Goal: Task Accomplishment & Management: Manage account settings

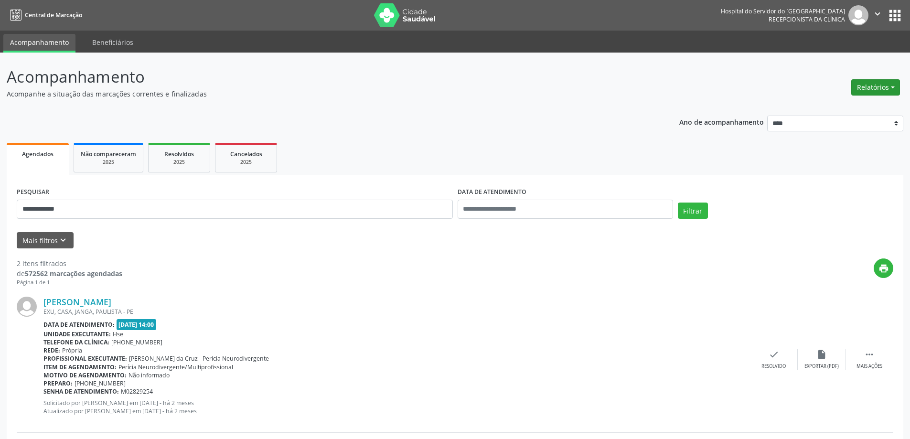
click at [859, 87] on button "Relatórios" at bounding box center [876, 87] width 49 height 16
click at [850, 104] on link "Agendamentos" at bounding box center [849, 107] width 103 height 13
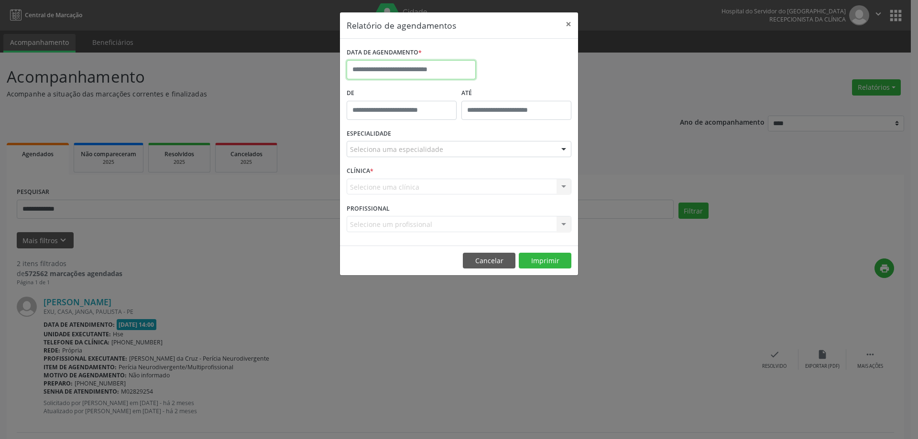
click at [428, 66] on input "text" at bounding box center [411, 69] width 129 height 19
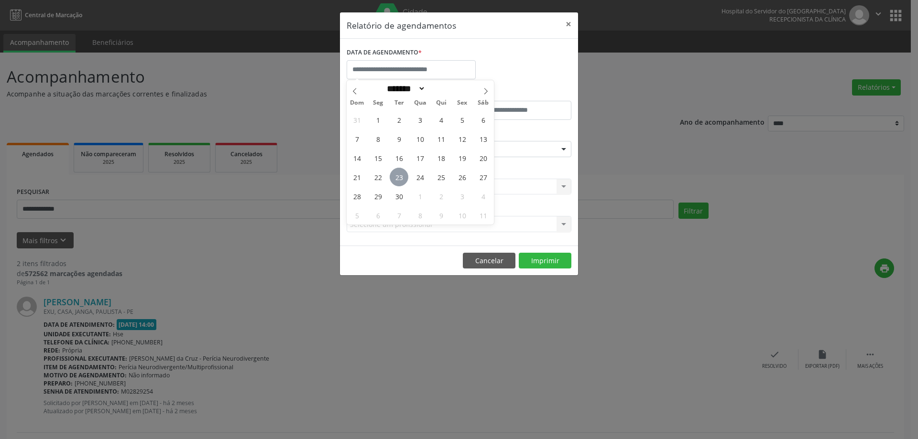
click at [402, 176] on span "23" at bounding box center [399, 177] width 19 height 19
type input "**********"
click at [402, 176] on span "23" at bounding box center [399, 177] width 19 height 19
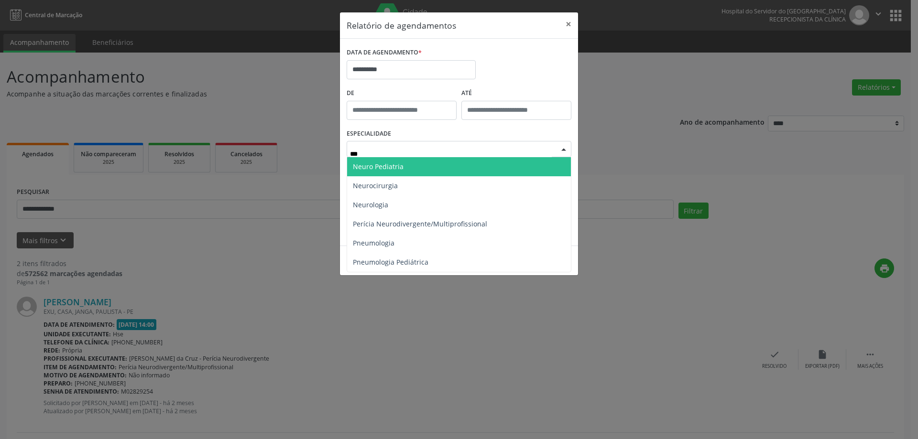
type input "****"
click at [416, 166] on span "Neuro Pediatria" at bounding box center [459, 166] width 224 height 19
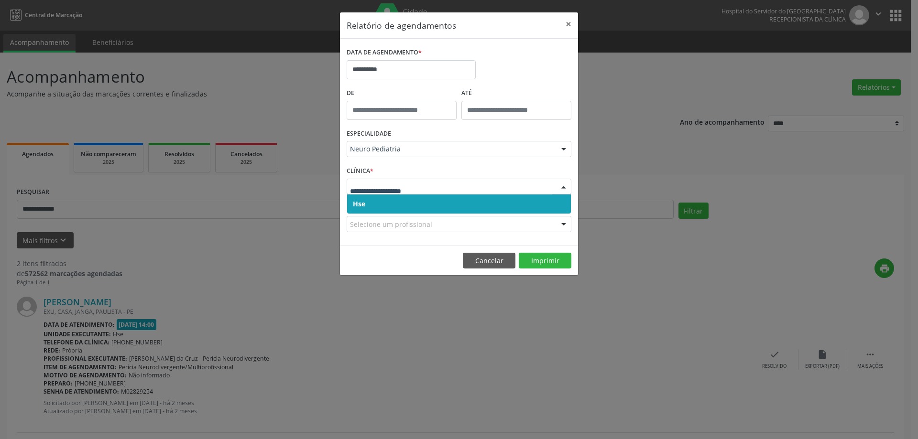
click at [404, 207] on span "Hse" at bounding box center [459, 204] width 224 height 19
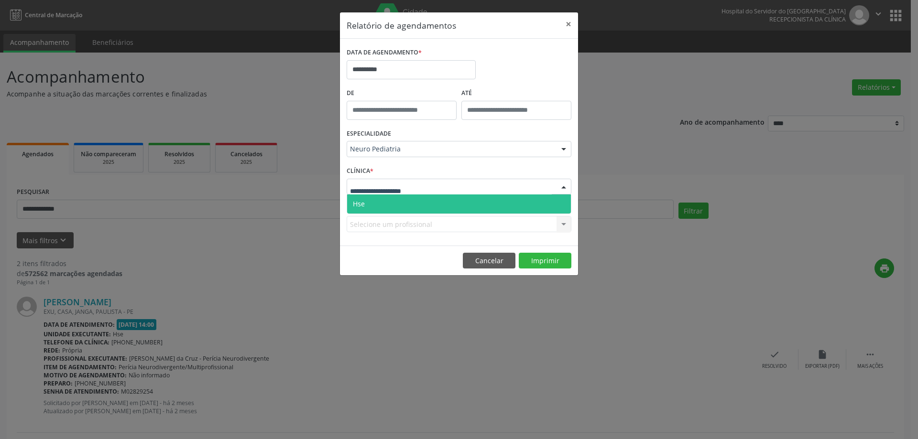
click at [406, 192] on div at bounding box center [459, 187] width 225 height 16
click at [409, 205] on span "Hse" at bounding box center [459, 204] width 224 height 19
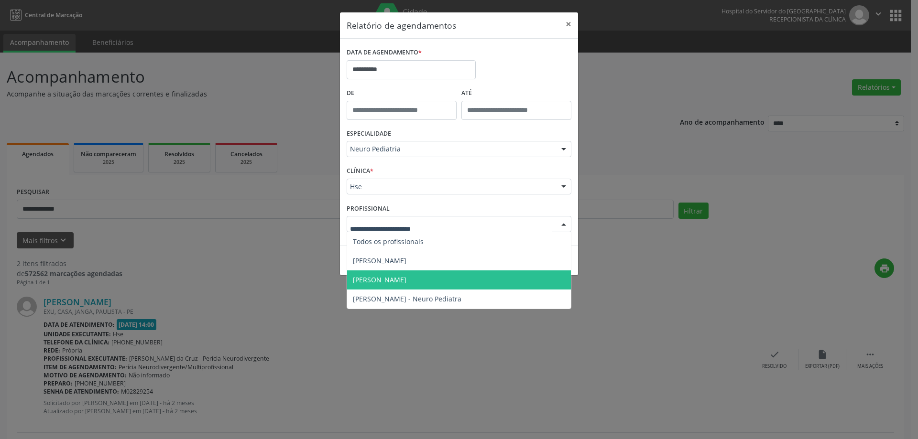
click at [400, 277] on span "[PERSON_NAME]" at bounding box center [380, 279] width 54 height 9
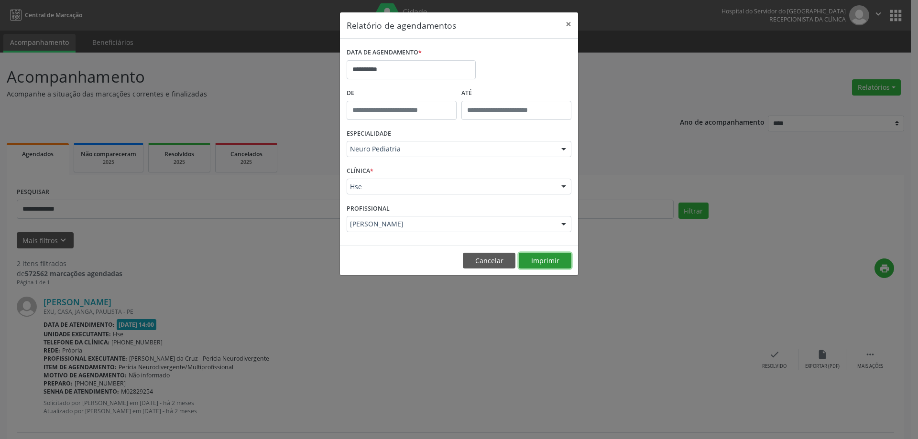
click at [537, 265] on button "Imprimir" at bounding box center [545, 261] width 53 height 16
click at [563, 22] on button "×" at bounding box center [568, 23] width 19 height 23
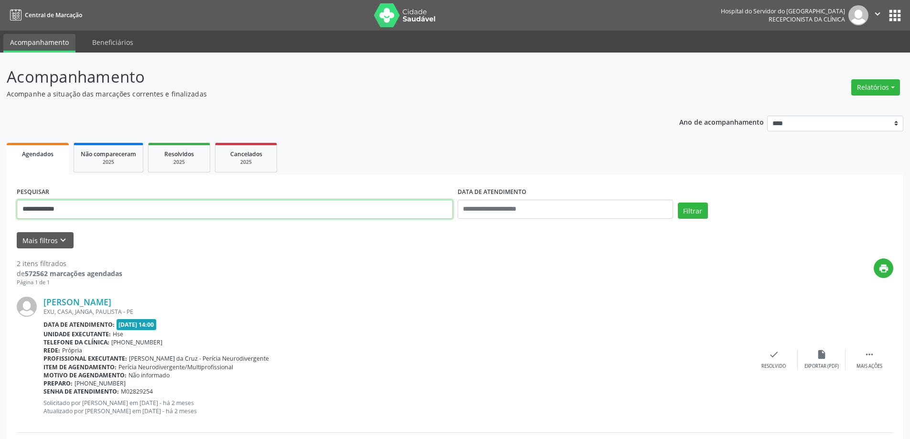
drag, startPoint x: 73, startPoint y: 211, endPoint x: 10, endPoint y: 213, distance: 62.7
click at [10, 213] on div "**********" at bounding box center [455, 381] width 897 height 413
click at [678, 203] on button "Filtrar" at bounding box center [693, 211] width 30 height 16
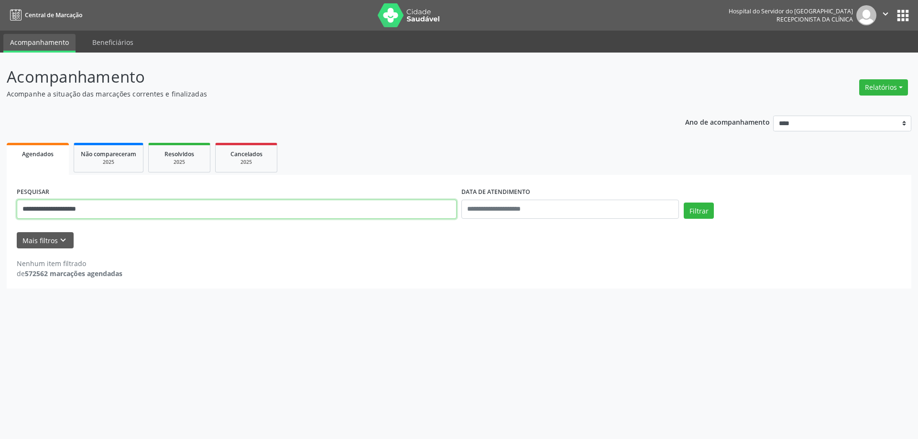
click at [113, 209] on input "**********" at bounding box center [237, 209] width 440 height 19
click at [47, 211] on input "**********" at bounding box center [237, 209] width 440 height 19
type input "**********"
click at [683, 203] on button "Filtrar" at bounding box center [698, 211] width 30 height 16
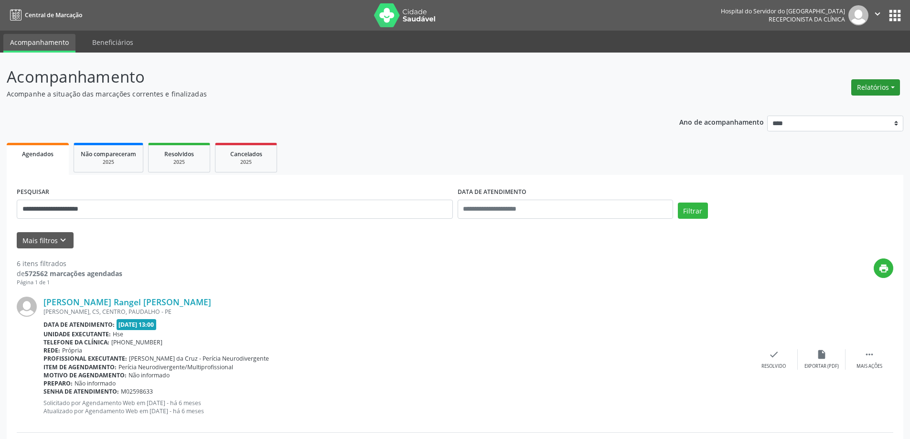
click at [878, 87] on button "Relatórios" at bounding box center [876, 87] width 49 height 16
click at [850, 105] on link "Agendamentos" at bounding box center [849, 107] width 103 height 13
select select "*"
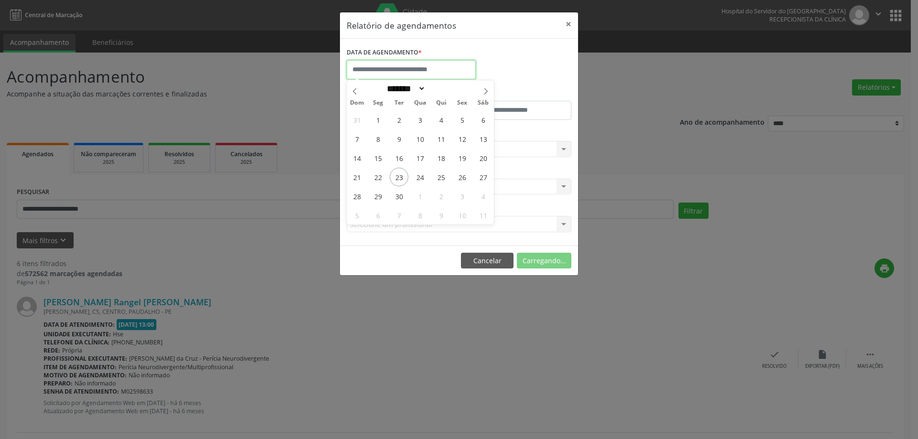
click at [385, 71] on input "text" at bounding box center [411, 69] width 129 height 19
click at [456, 179] on span "26" at bounding box center [462, 177] width 19 height 19
type input "**********"
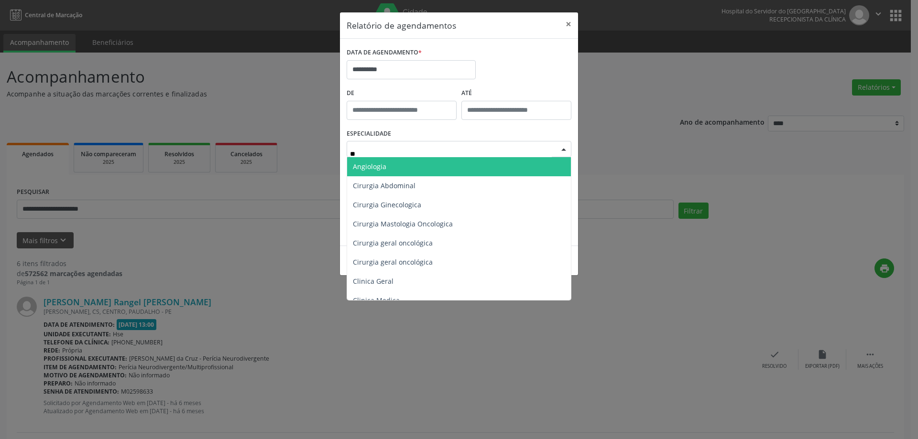
type input "***"
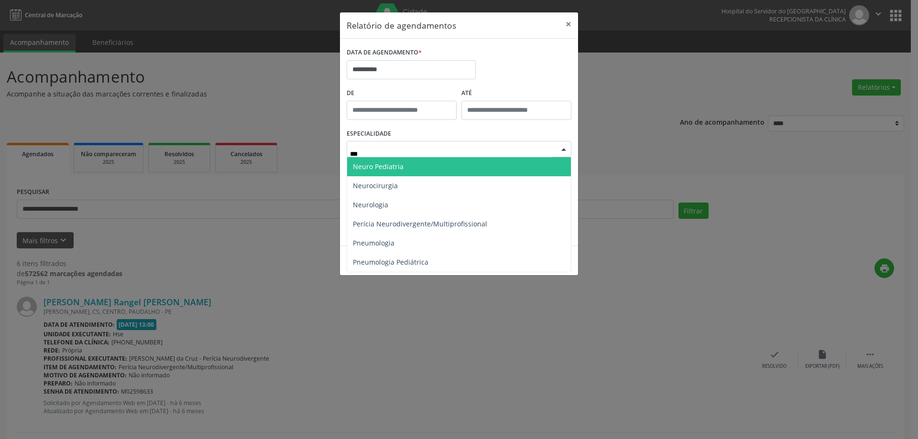
click at [487, 169] on span "Neuro Pediatria" at bounding box center [459, 166] width 224 height 19
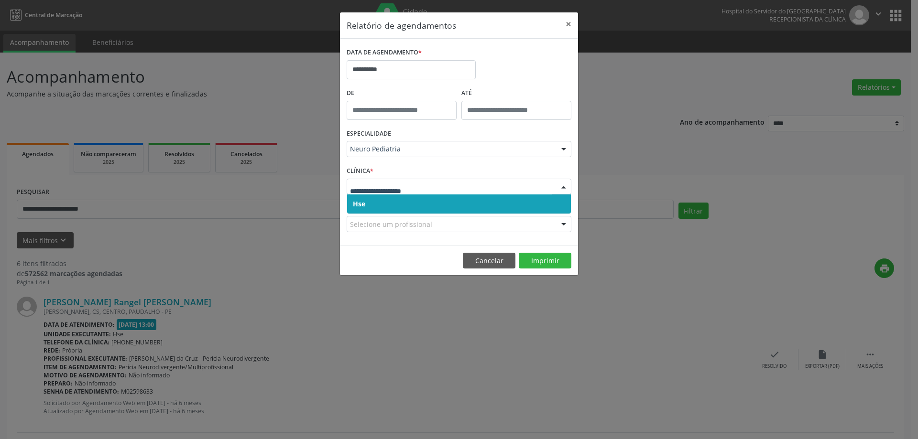
click at [390, 206] on span "Hse" at bounding box center [459, 204] width 224 height 19
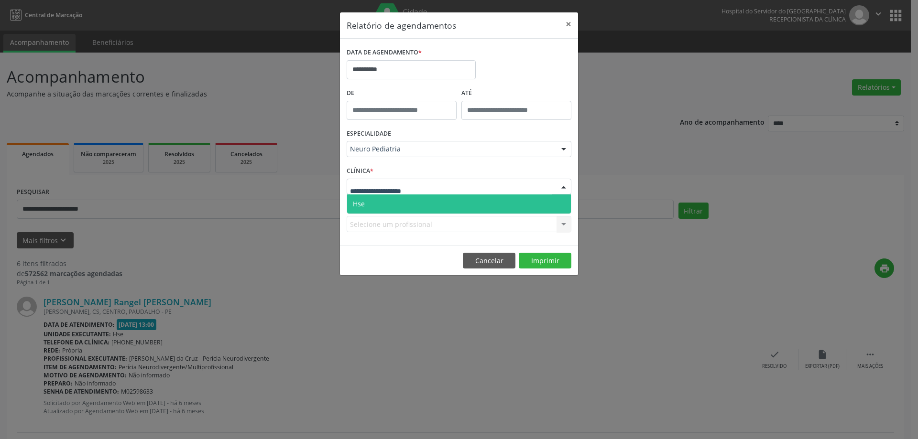
click at [397, 204] on span "Hse" at bounding box center [459, 204] width 224 height 19
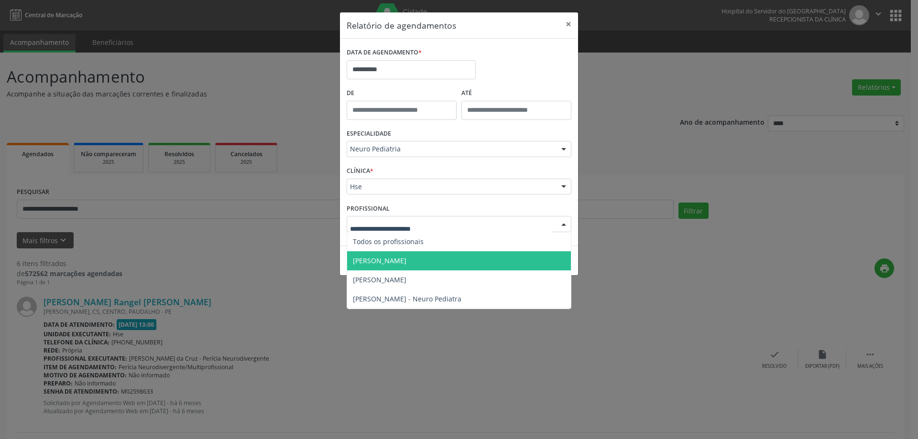
click at [400, 260] on span "[PERSON_NAME]" at bounding box center [380, 260] width 54 height 9
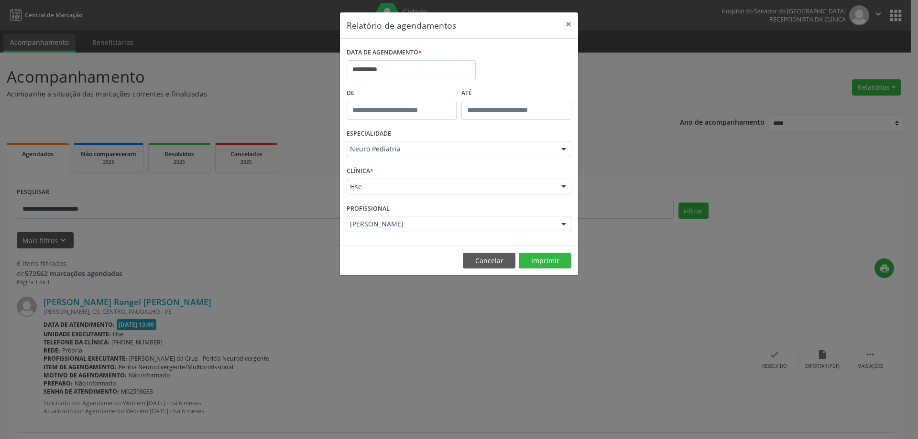
click at [416, 215] on div "PROFISSIONAL [PERSON_NAME] Todos os profissionais [PERSON_NAME] [PERSON_NAME] […" at bounding box center [458, 219] width 229 height 37
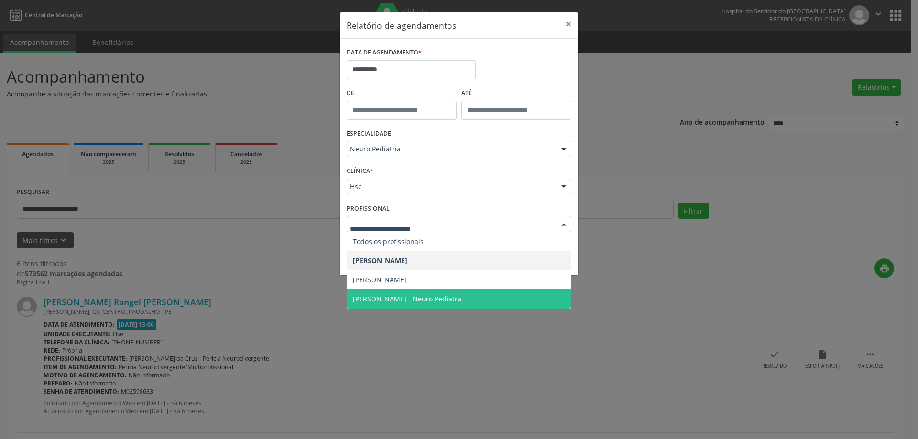
click at [412, 306] on span "[PERSON_NAME] - Neuro Pediatra" at bounding box center [459, 299] width 224 height 19
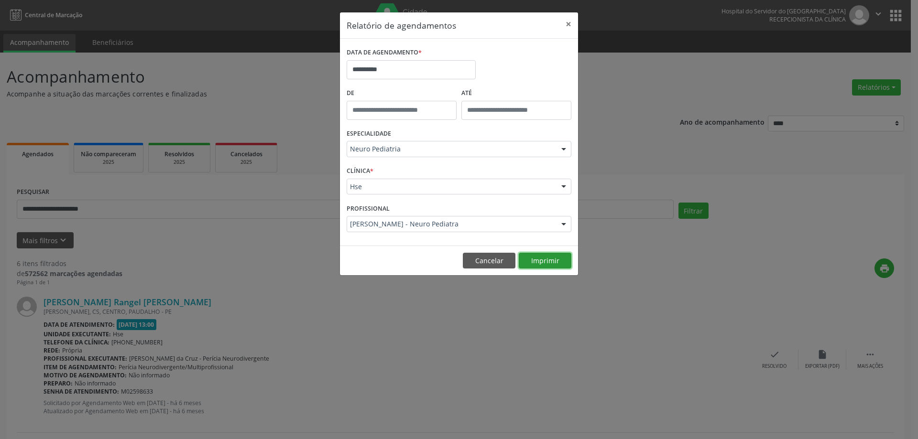
click at [543, 264] on button "Imprimir" at bounding box center [545, 261] width 53 height 16
click at [574, 23] on button "×" at bounding box center [568, 23] width 19 height 23
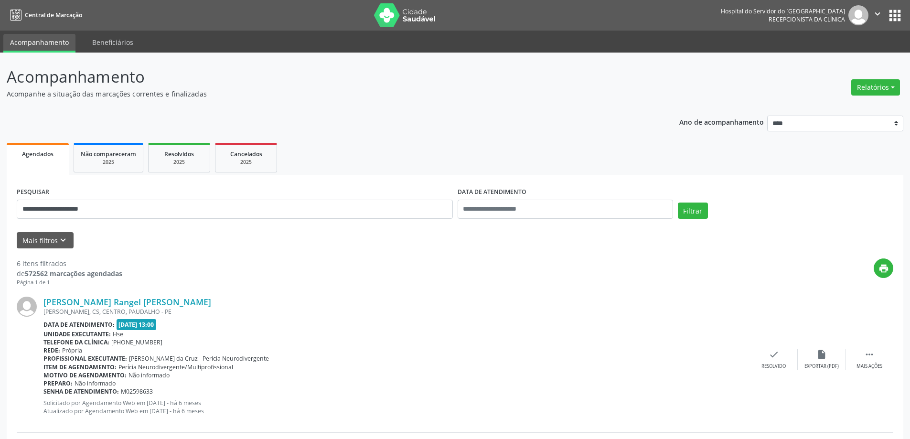
click at [181, 162] on div "2025" at bounding box center [179, 162] width 48 height 7
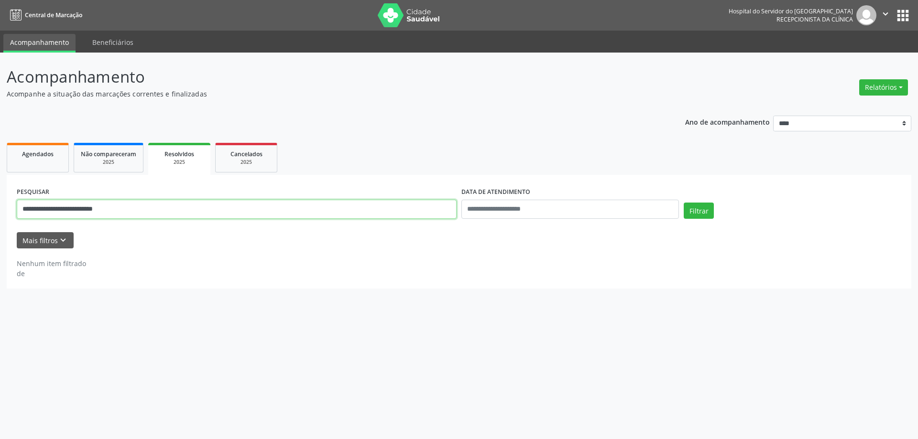
drag, startPoint x: 177, startPoint y: 207, endPoint x: 70, endPoint y: 217, distance: 107.5
click at [70, 217] on input "**********" at bounding box center [237, 209] width 440 height 19
click at [94, 210] on input "**********" at bounding box center [237, 209] width 440 height 19
type input "*"
click at [683, 203] on button "Filtrar" at bounding box center [698, 211] width 30 height 16
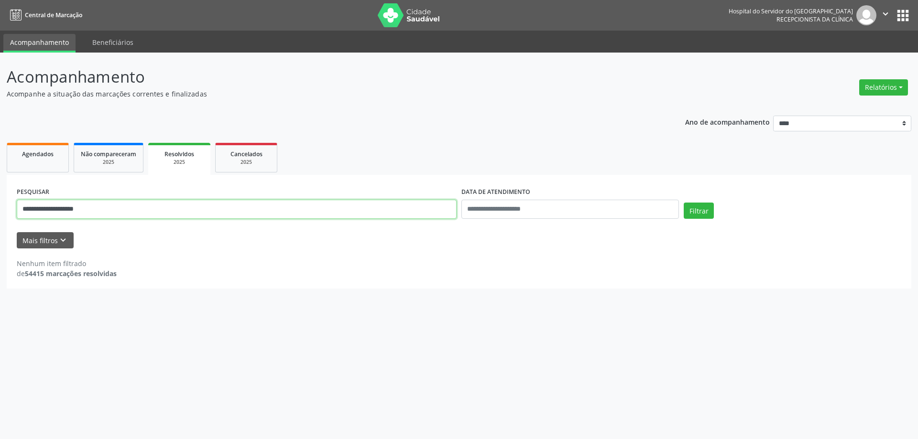
click at [32, 210] on input "**********" at bounding box center [237, 209] width 440 height 19
click at [683, 203] on button "Filtrar" at bounding box center [698, 211] width 30 height 16
click at [139, 211] on input "**********" at bounding box center [237, 209] width 440 height 19
click at [707, 214] on button "Filtrar" at bounding box center [698, 211] width 30 height 16
click at [146, 214] on input "**********" at bounding box center [237, 209] width 440 height 19
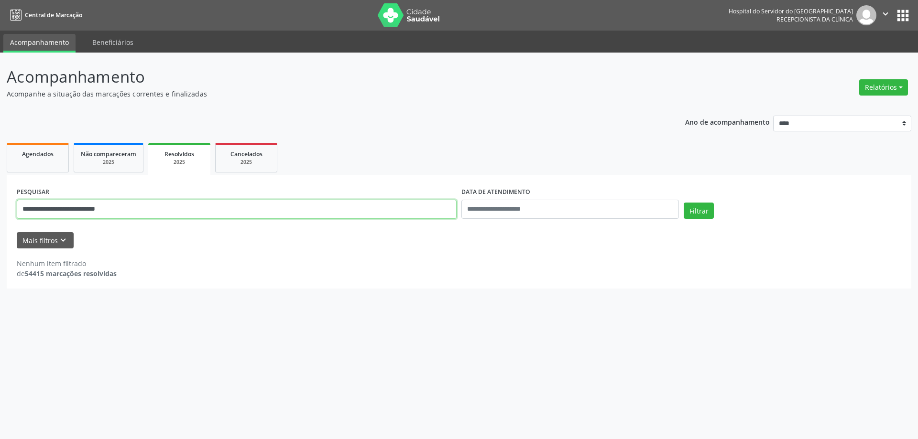
drag, startPoint x: 150, startPoint y: 212, endPoint x: 62, endPoint y: 220, distance: 87.8
click at [62, 220] on div "**********" at bounding box center [236, 205] width 444 height 41
type input "**********"
click at [713, 206] on div "Filtrar" at bounding box center [792, 214] width 222 height 23
click at [705, 207] on button "Filtrar" at bounding box center [698, 211] width 30 height 16
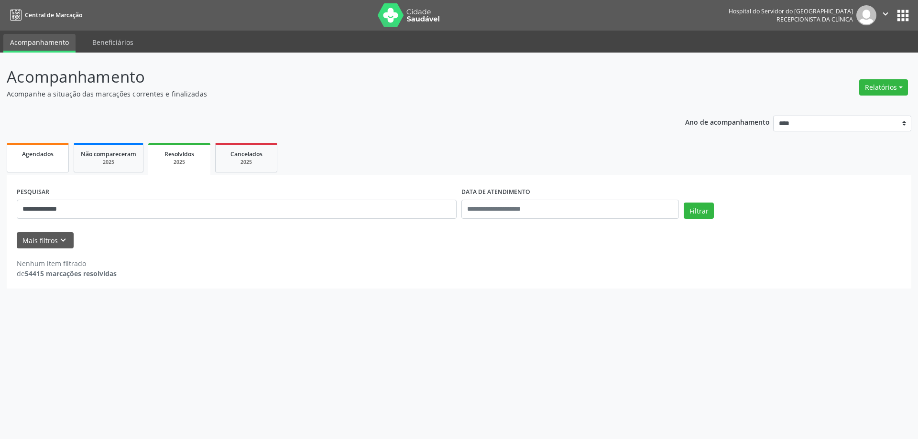
click at [35, 159] on link "Agendados" at bounding box center [38, 158] width 62 height 30
select select "*"
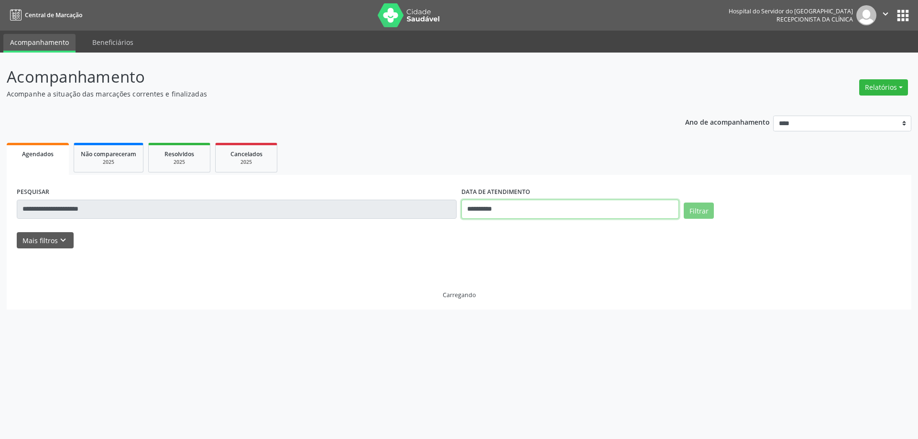
click at [546, 211] on input "**********" at bounding box center [569, 209] width 217 height 19
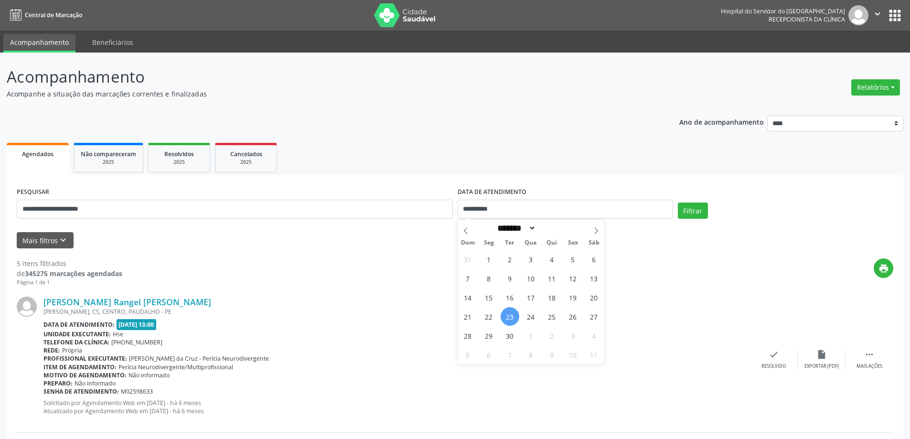
click at [506, 315] on span "23" at bounding box center [510, 316] width 19 height 19
type input "**********"
drag, startPoint x: 89, startPoint y: 216, endPoint x: 95, endPoint y: 216, distance: 6.2
click at [89, 216] on input "**********" at bounding box center [235, 209] width 436 height 19
drag, startPoint x: 102, startPoint y: 214, endPoint x: 0, endPoint y: 227, distance: 102.7
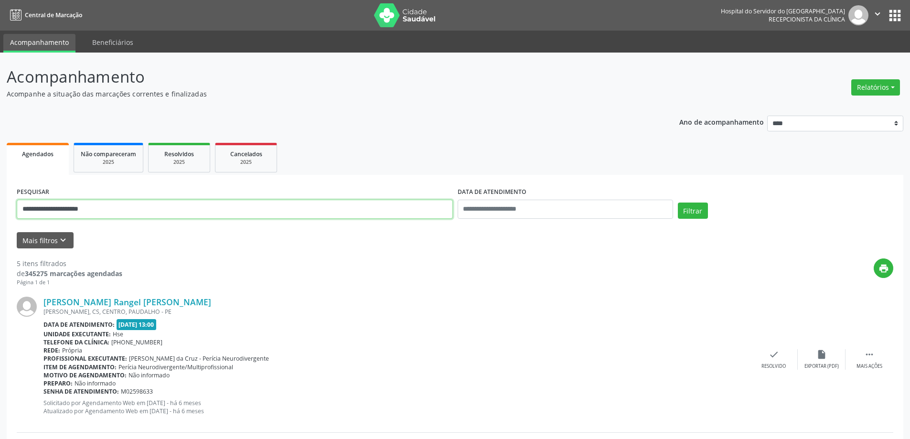
click at [886, 90] on button "Relatórios" at bounding box center [876, 87] width 49 height 16
click at [849, 110] on link "Agendamentos" at bounding box center [849, 107] width 103 height 13
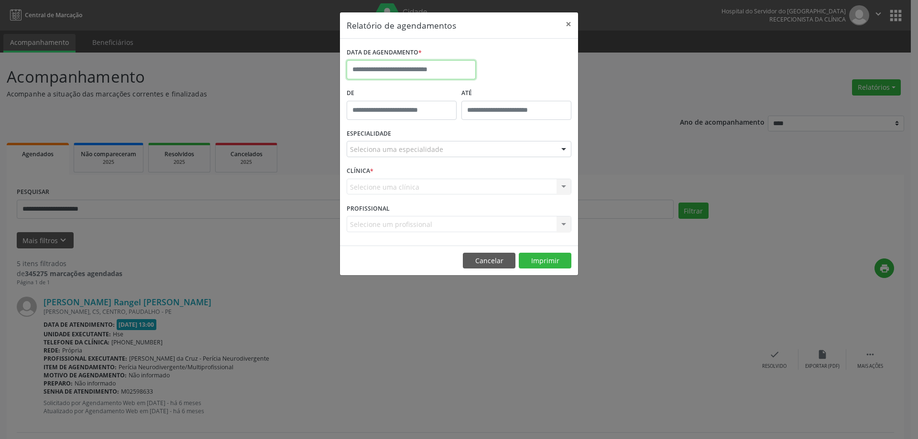
click at [385, 68] on input "text" at bounding box center [411, 69] width 129 height 19
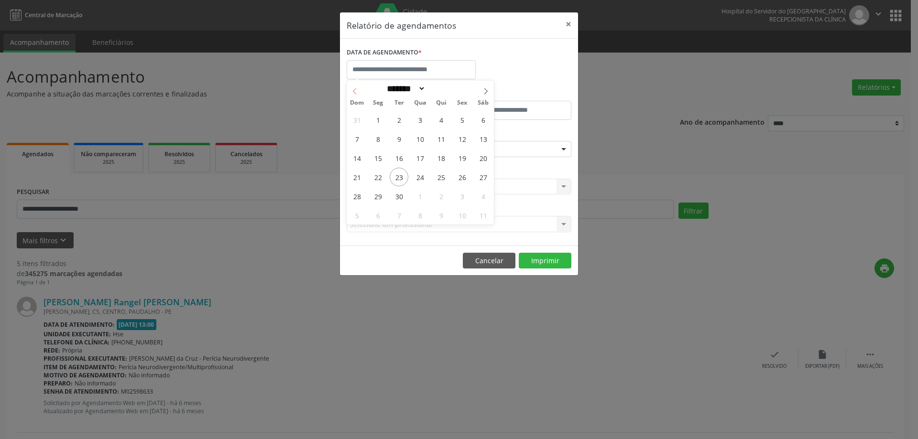
click at [355, 91] on icon at bounding box center [354, 91] width 7 height 7
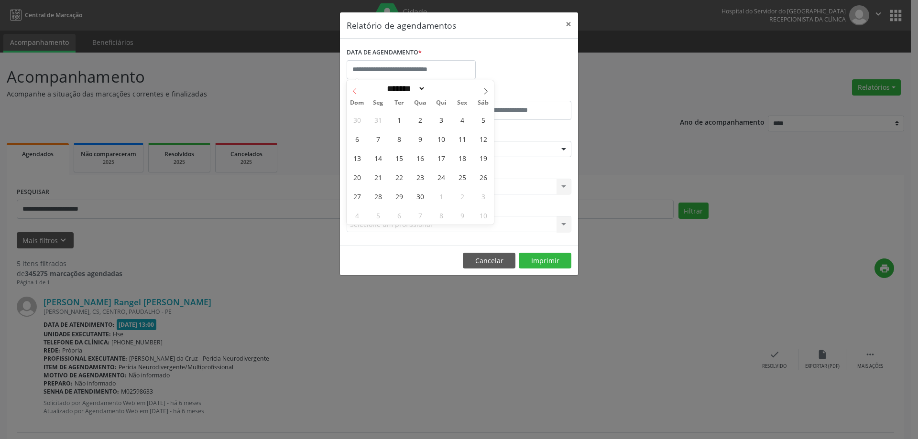
click at [355, 91] on icon at bounding box center [354, 91] width 7 height 7
select select "*"
click at [480, 119] on span "1" at bounding box center [483, 119] width 19 height 19
type input "**********"
click at [485, 92] on icon at bounding box center [485, 91] width 7 height 7
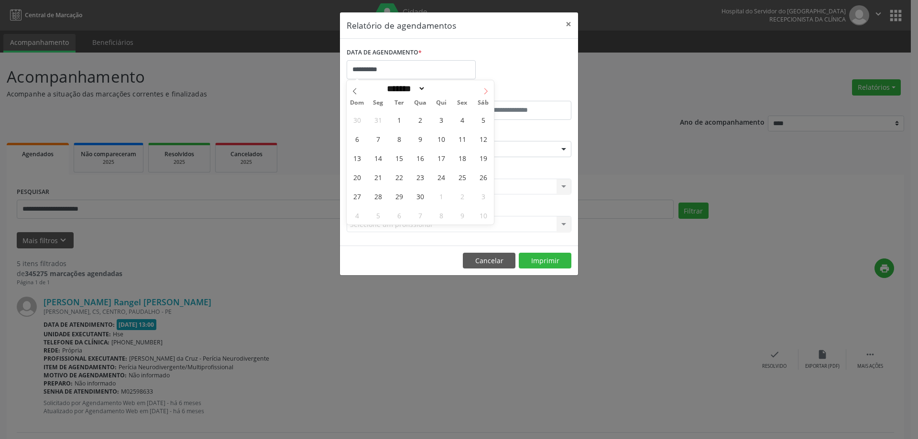
click at [483, 91] on icon at bounding box center [485, 91] width 7 height 7
select select "*"
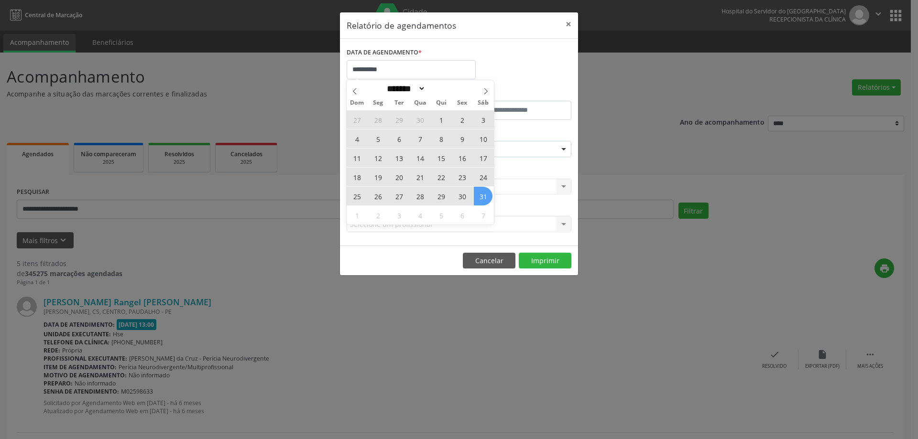
click at [483, 194] on span "31" at bounding box center [483, 196] width 19 height 19
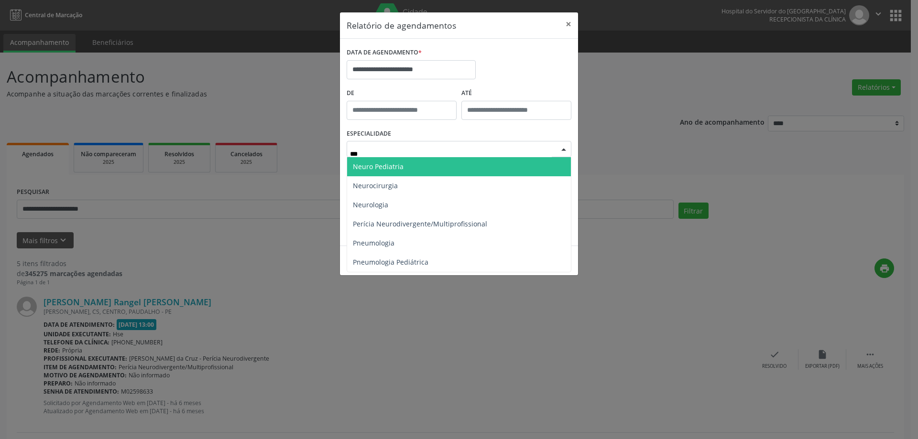
type input "****"
click at [413, 173] on span "Neuro Pediatria" at bounding box center [459, 166] width 224 height 19
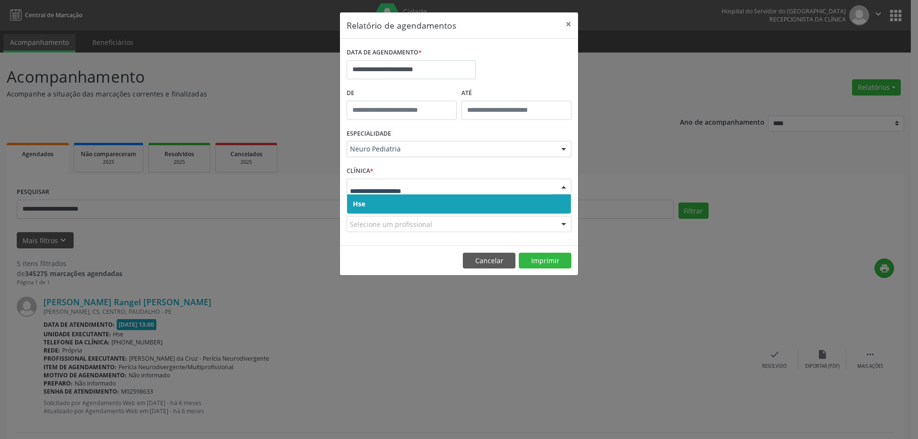
click at [401, 200] on span "Hse" at bounding box center [459, 204] width 224 height 19
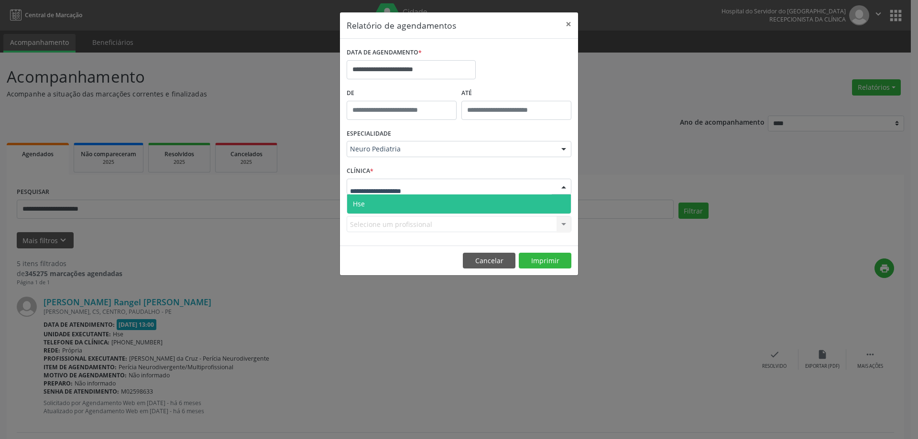
click at [425, 190] on div at bounding box center [459, 187] width 225 height 16
click at [415, 204] on span "Hse" at bounding box center [459, 204] width 224 height 19
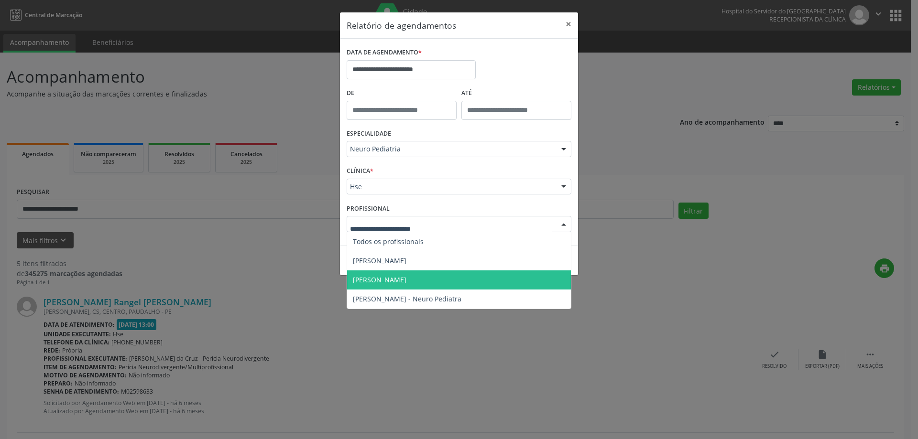
click at [393, 281] on span "[PERSON_NAME]" at bounding box center [380, 279] width 54 height 9
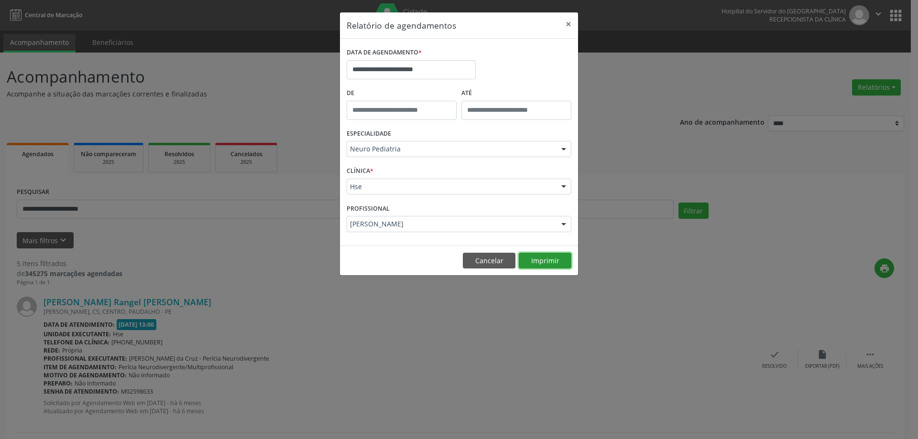
click at [569, 265] on button "Imprimir" at bounding box center [545, 261] width 53 height 16
click at [462, 67] on input "**********" at bounding box center [411, 69] width 129 height 19
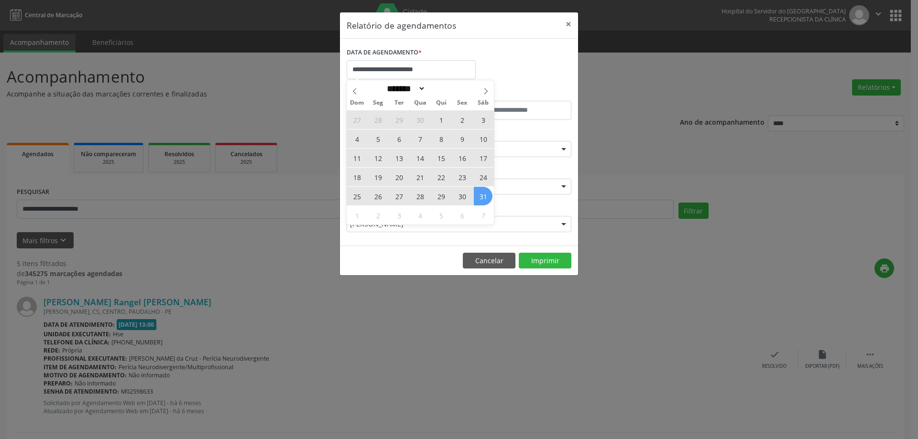
click at [481, 195] on span "31" at bounding box center [483, 196] width 19 height 19
type input "**********"
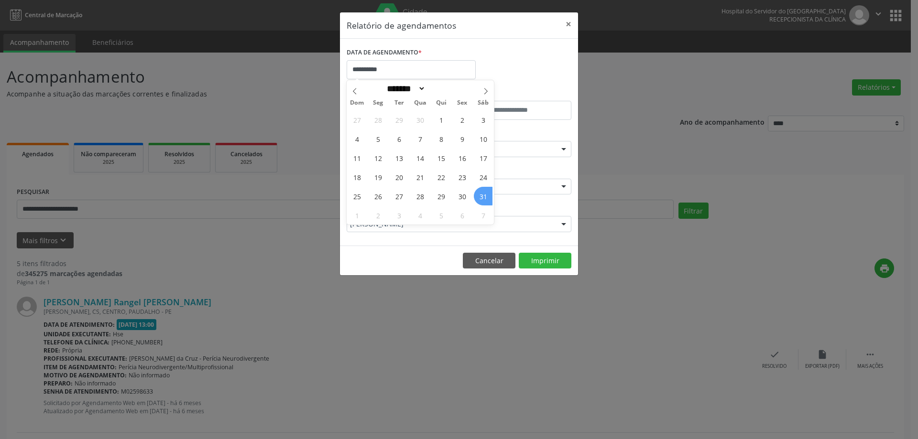
click at [481, 197] on span "31" at bounding box center [483, 196] width 19 height 19
click at [410, 69] on input "**********" at bounding box center [411, 69] width 129 height 19
click at [357, 88] on icon at bounding box center [354, 91] width 7 height 7
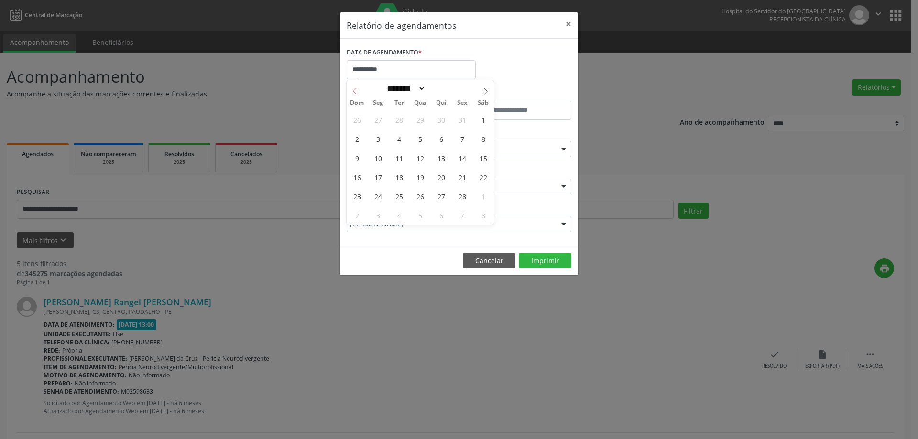
click at [357, 88] on icon at bounding box center [354, 91] width 7 height 7
select select "*"
click at [419, 123] on span "1" at bounding box center [420, 119] width 19 height 19
type input "**********"
click at [485, 89] on icon at bounding box center [485, 91] width 7 height 7
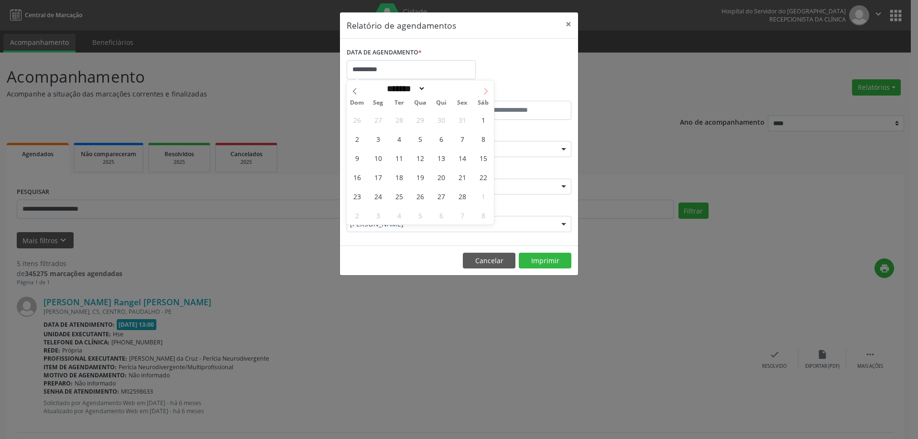
click at [485, 89] on icon at bounding box center [485, 91] width 7 height 7
click at [485, 89] on icon at bounding box center [485, 91] width 3 height 6
click at [485, 90] on icon at bounding box center [485, 91] width 7 height 7
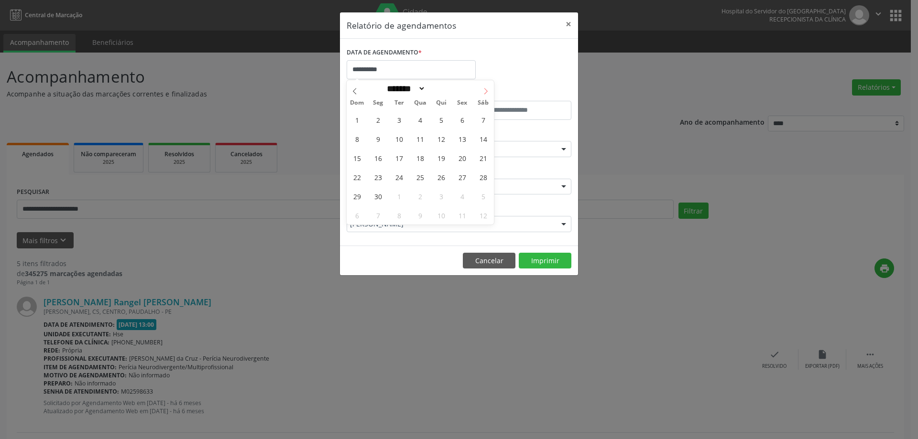
select select "*"
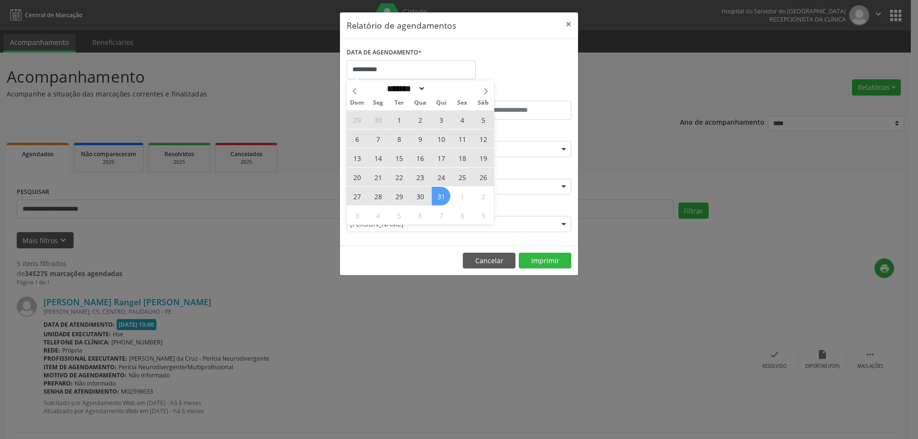
click at [431, 195] on div "29 30 1 2 3 4 5 6 7 8 9 10 11 12 13 14 15 16 17 18 19 20 21 22 23 24 25 26 27 2…" at bounding box center [420, 167] width 147 height 115
click at [436, 197] on span "31" at bounding box center [441, 196] width 19 height 19
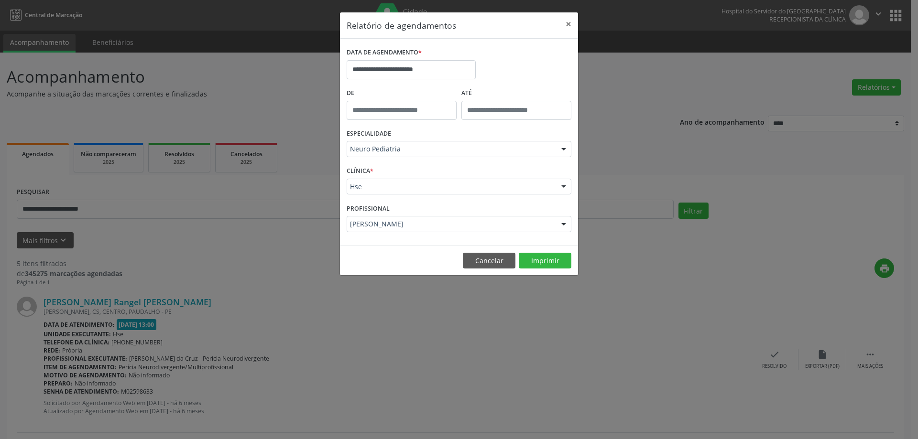
click at [427, 217] on div "[PERSON_NAME]" at bounding box center [459, 224] width 225 height 16
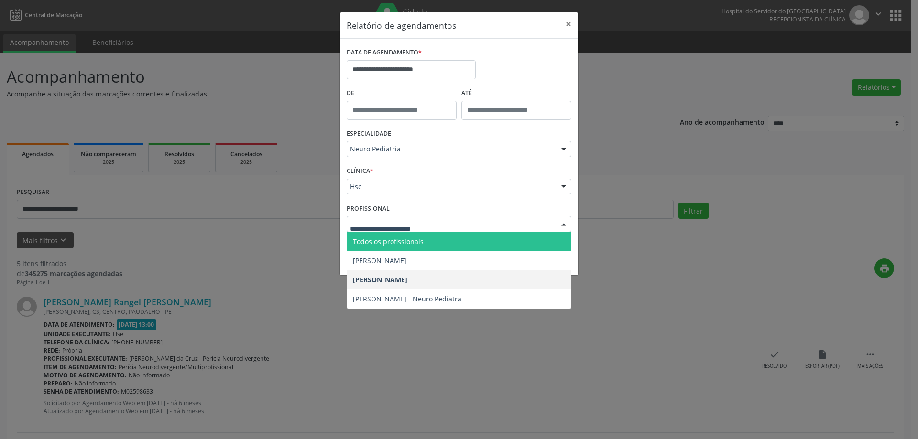
click at [416, 250] on span "Todos os profissionais" at bounding box center [459, 241] width 224 height 19
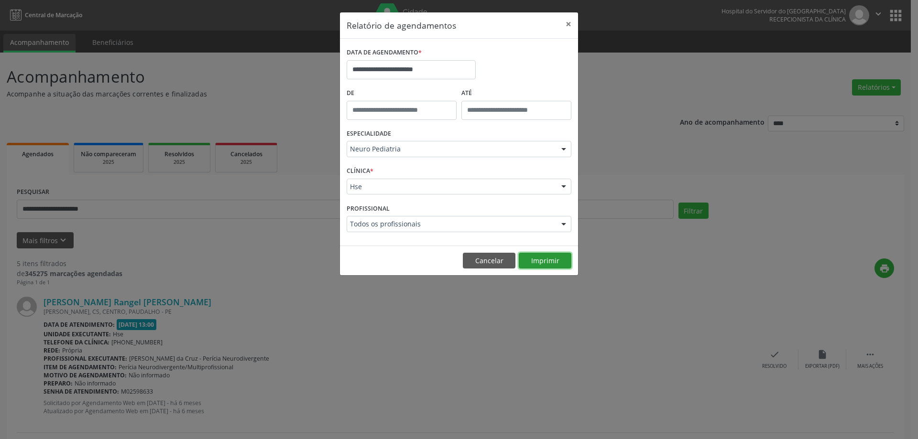
click at [537, 260] on button "Imprimir" at bounding box center [545, 261] width 53 height 16
click at [568, 19] on button "×" at bounding box center [568, 23] width 19 height 23
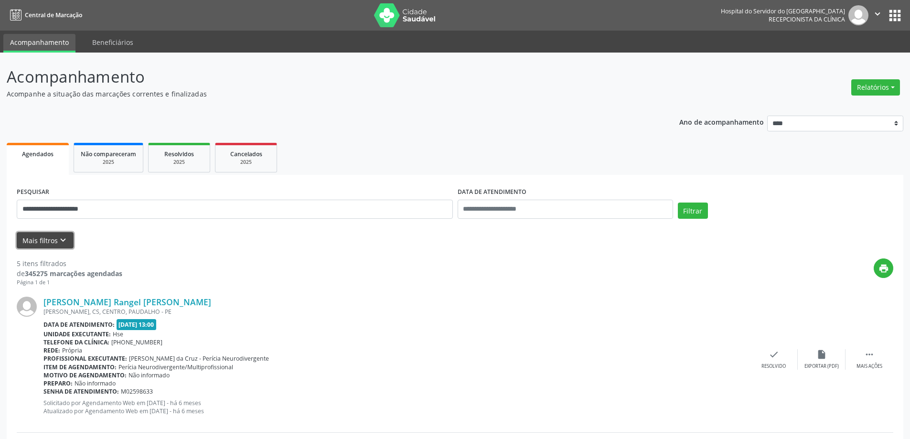
click at [55, 245] on button "Mais filtros keyboard_arrow_down" at bounding box center [45, 240] width 57 height 17
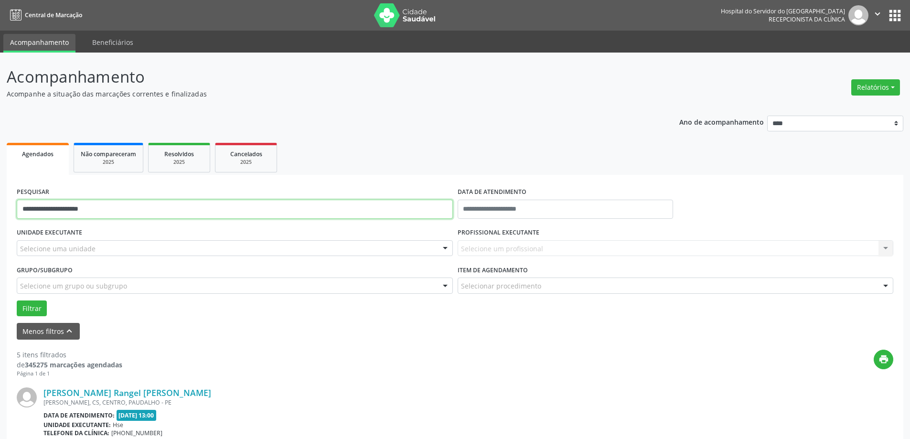
drag, startPoint x: 125, startPoint y: 211, endPoint x: 0, endPoint y: 231, distance: 126.3
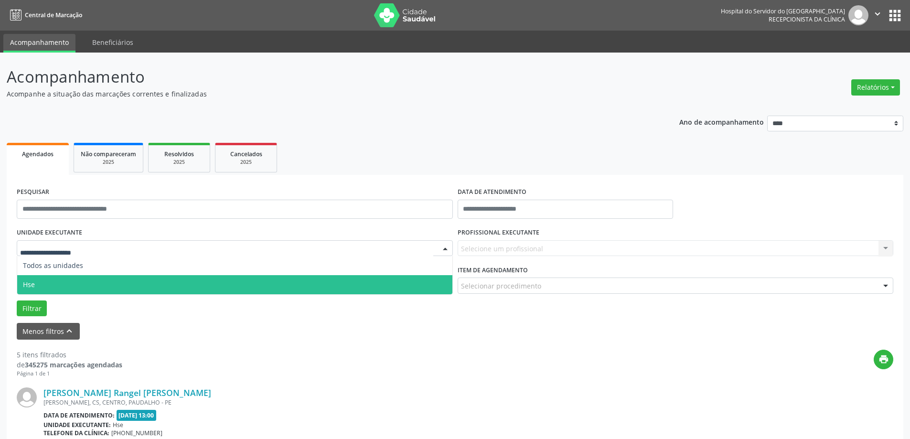
click at [50, 284] on span "Hse" at bounding box center [234, 284] width 435 height 19
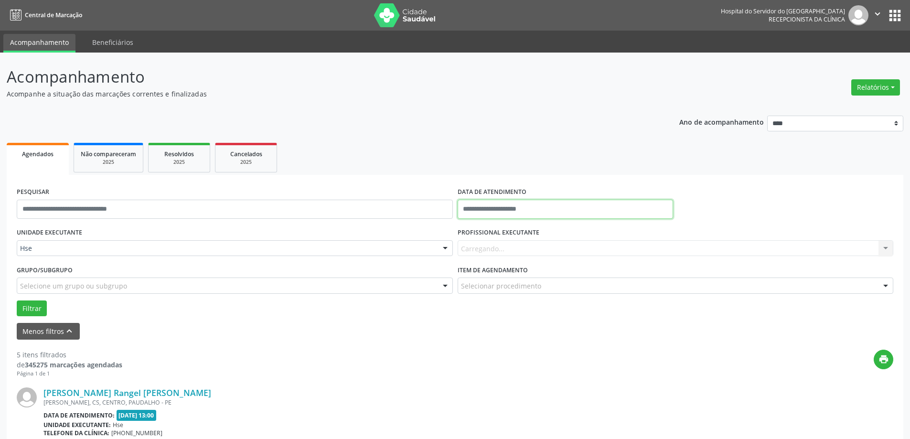
click at [510, 209] on input "text" at bounding box center [566, 209] width 216 height 19
click at [504, 318] on span "23" at bounding box center [510, 316] width 19 height 19
type input "**********"
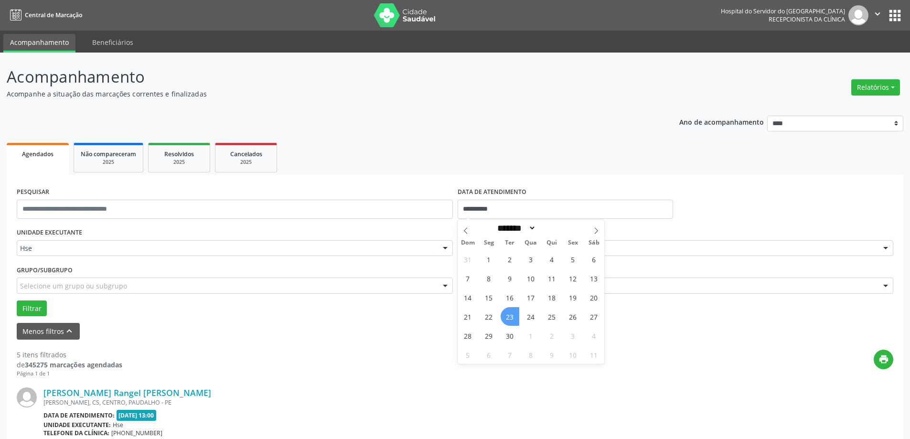
click at [506, 318] on span "23" at bounding box center [510, 316] width 19 height 19
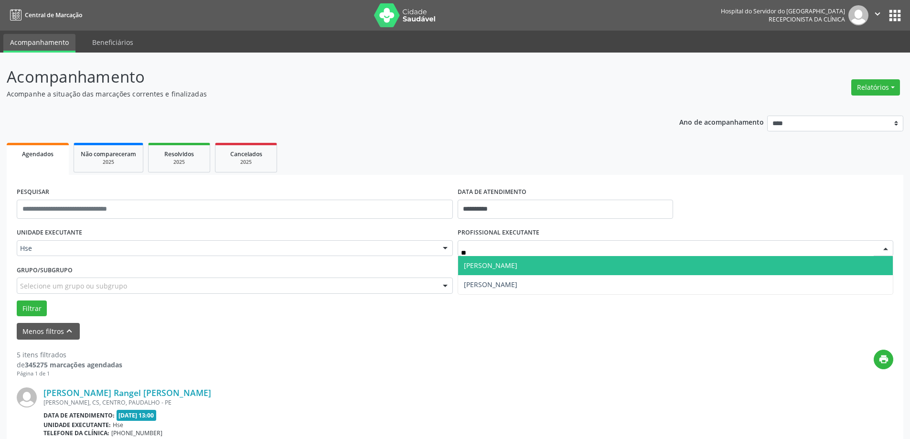
type input "*"
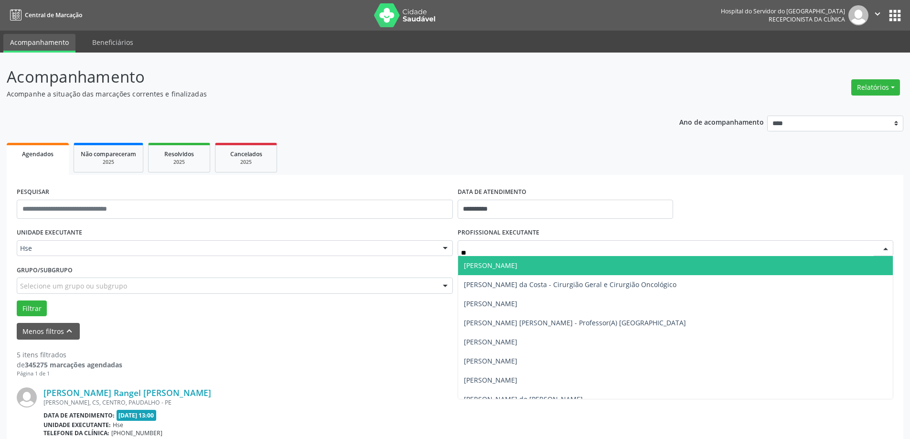
type input "***"
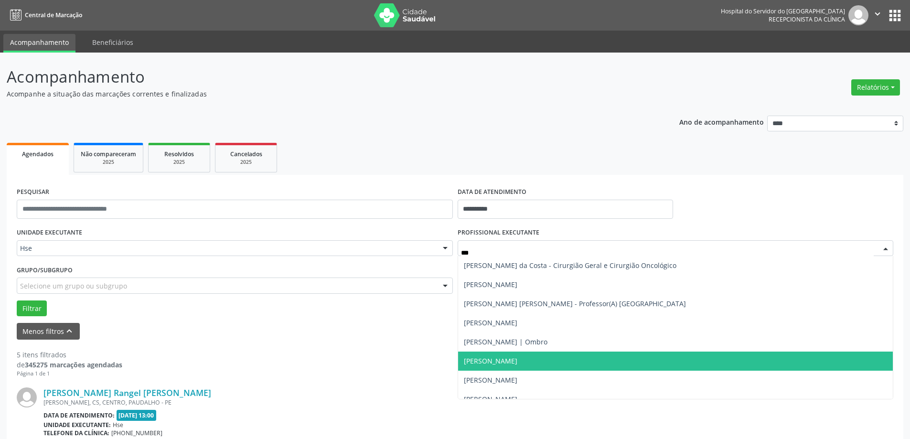
click at [503, 366] on span "[PERSON_NAME]" at bounding box center [491, 361] width 54 height 9
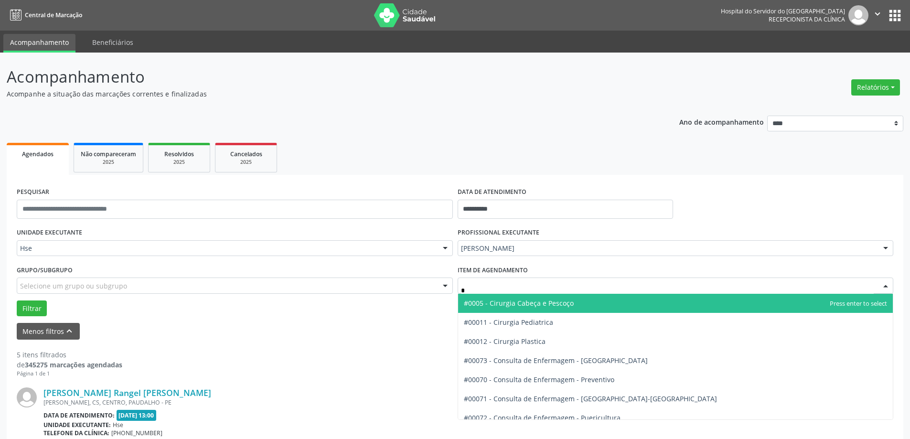
type input "**"
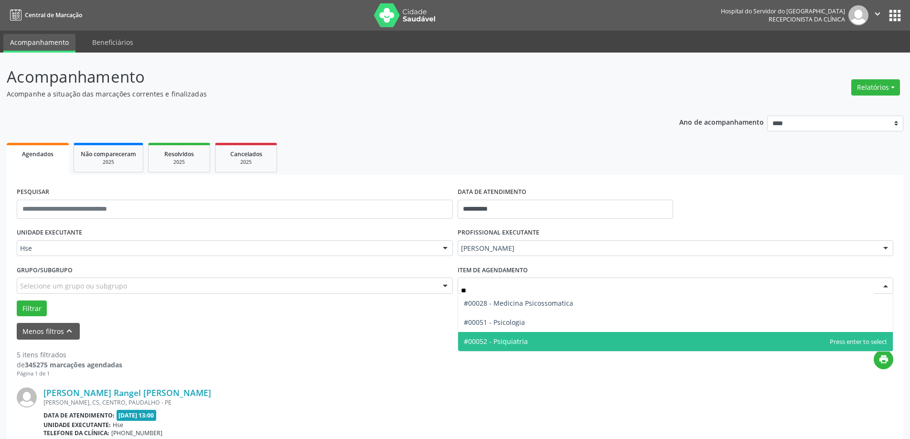
click at [518, 347] on span "#00052 - Psiquiatria" at bounding box center [675, 341] width 435 height 19
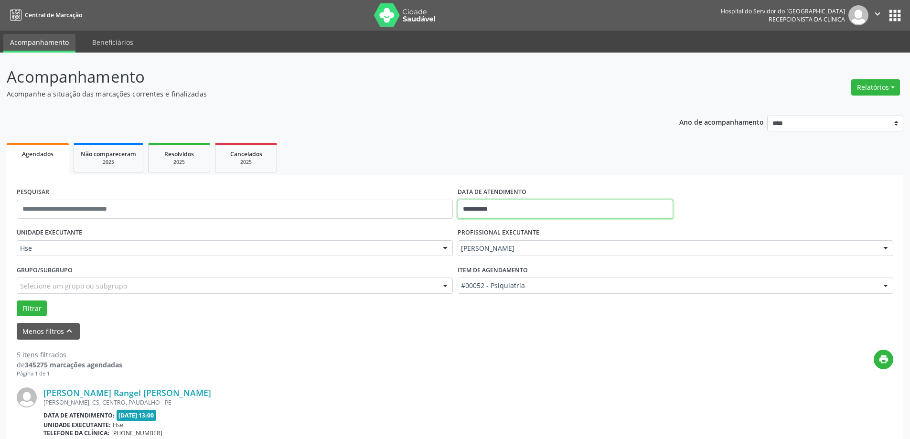
click at [547, 206] on input "**********" at bounding box center [566, 209] width 216 height 19
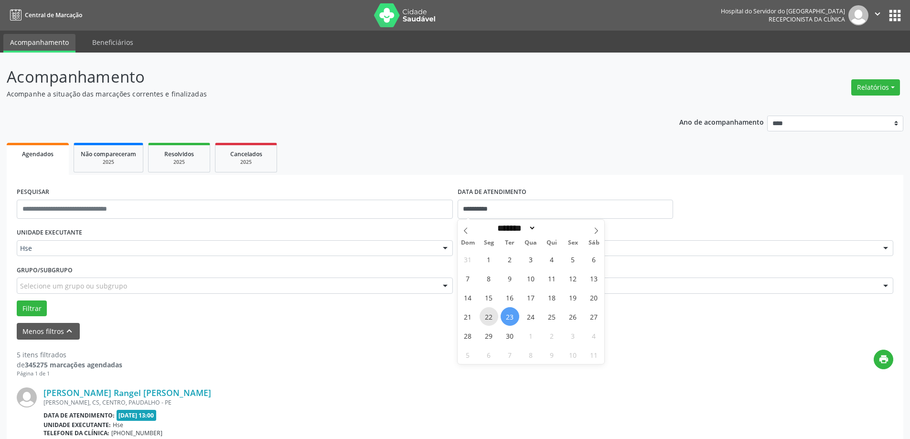
click at [491, 316] on span "22" at bounding box center [489, 316] width 19 height 19
type input "**********"
click at [507, 317] on span "23" at bounding box center [510, 316] width 19 height 19
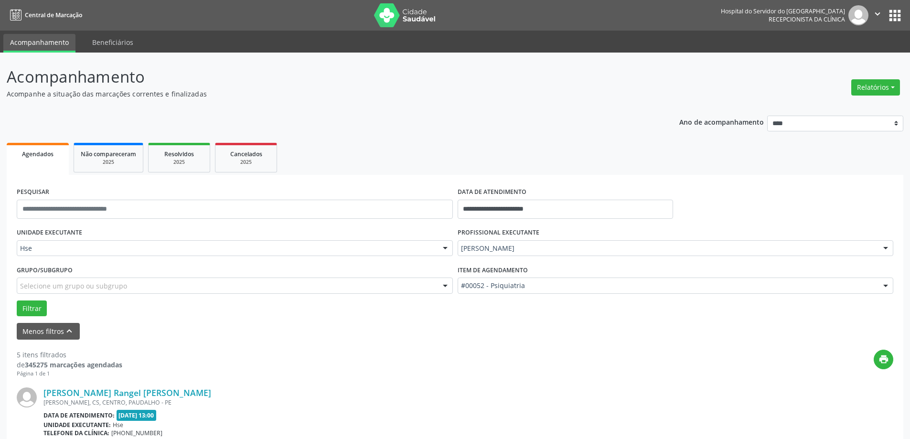
click at [52, 308] on div "Filtrar" at bounding box center [455, 309] width 882 height 16
click at [38, 312] on button "Filtrar" at bounding box center [32, 309] width 30 height 16
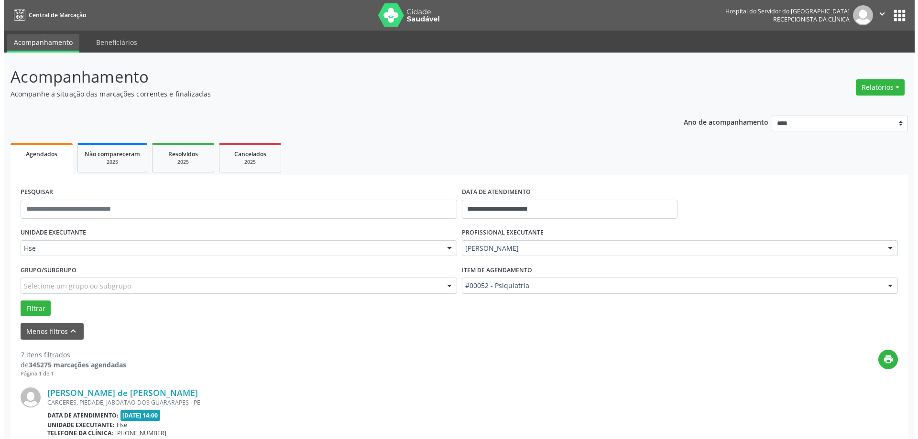
scroll to position [96, 0]
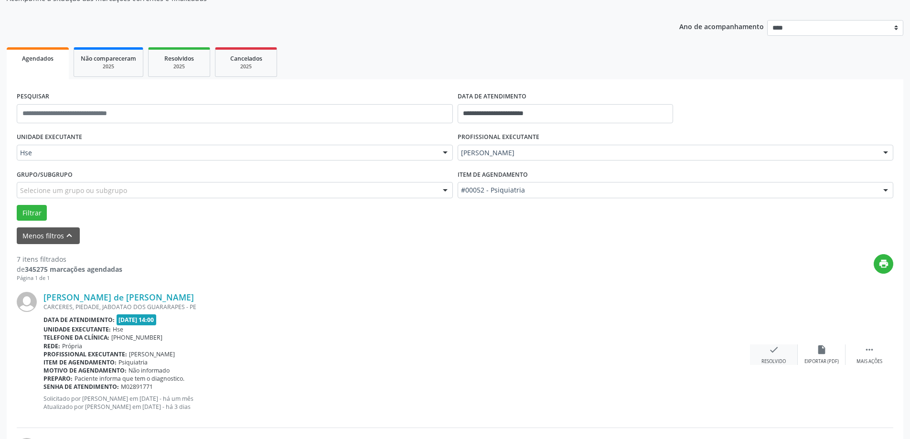
click at [783, 350] on div "check Resolvido" at bounding box center [774, 355] width 48 height 21
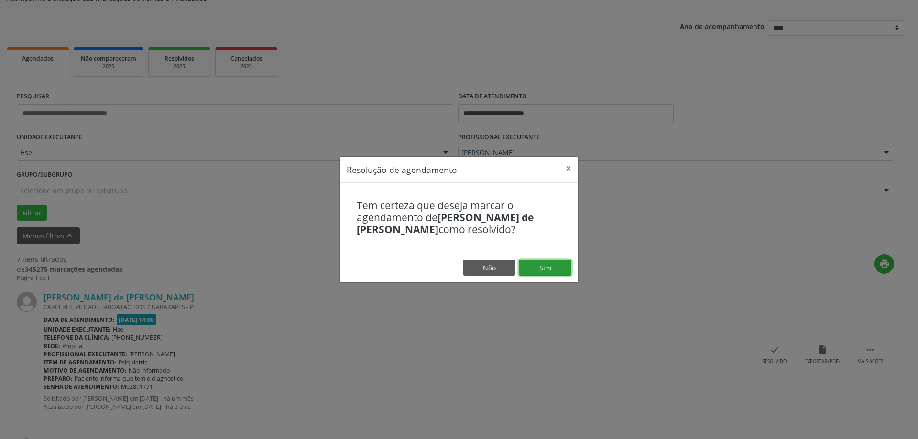
click at [547, 268] on button "Sim" at bounding box center [545, 268] width 53 height 16
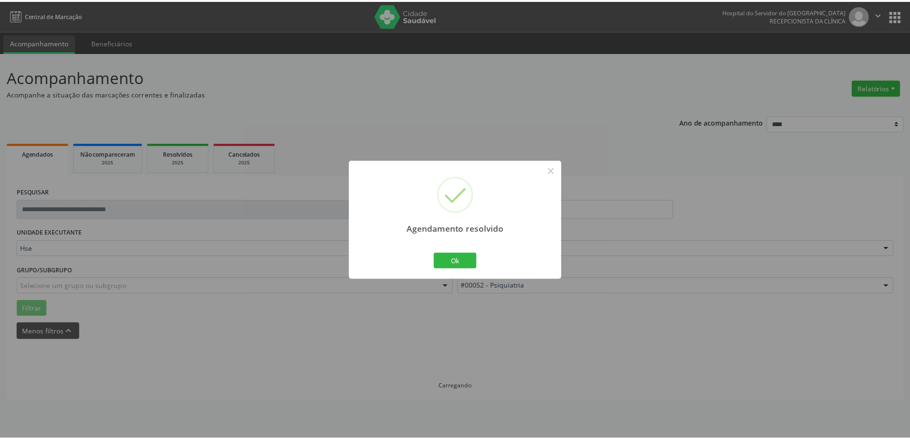
scroll to position [0, 0]
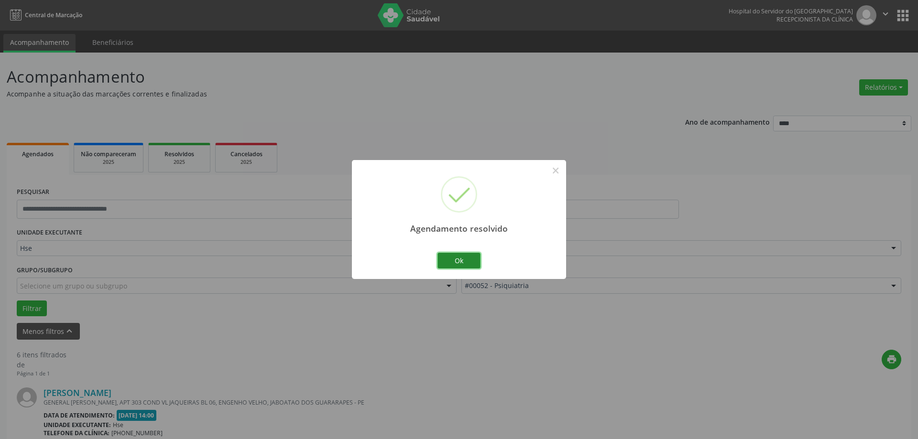
click at [452, 257] on button "Ok" at bounding box center [458, 261] width 43 height 16
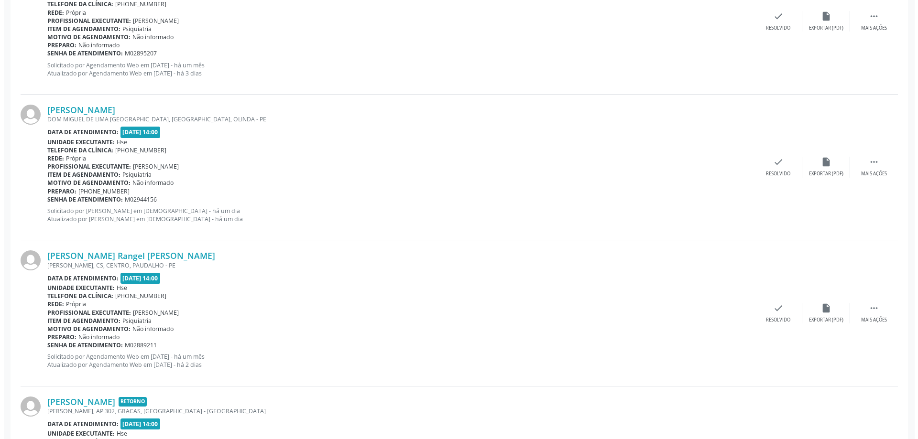
scroll to position [430, 0]
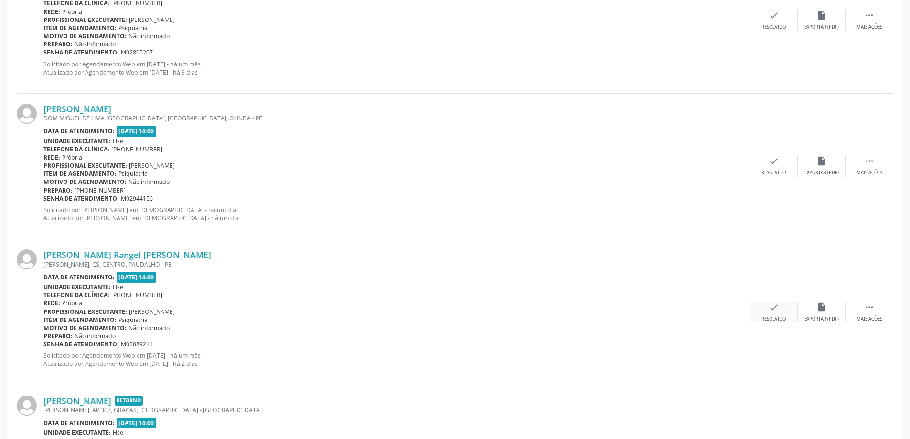
click at [765, 316] on div "Resolvido" at bounding box center [774, 319] width 24 height 7
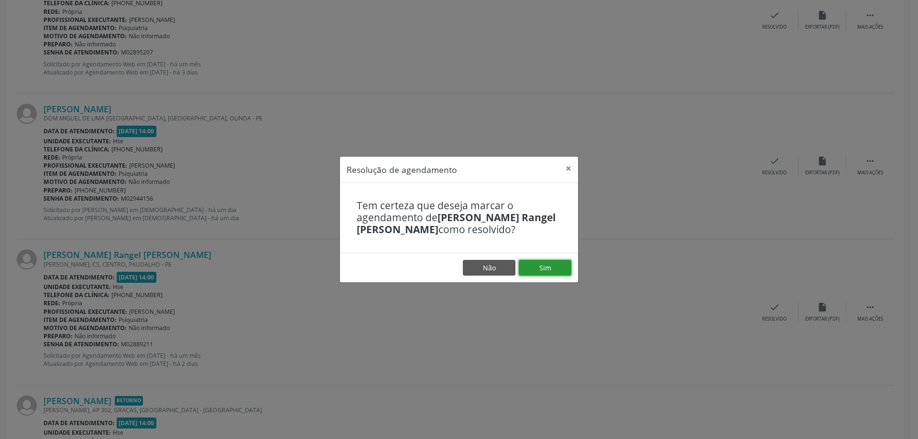
click at [552, 273] on button "Sim" at bounding box center [545, 268] width 53 height 16
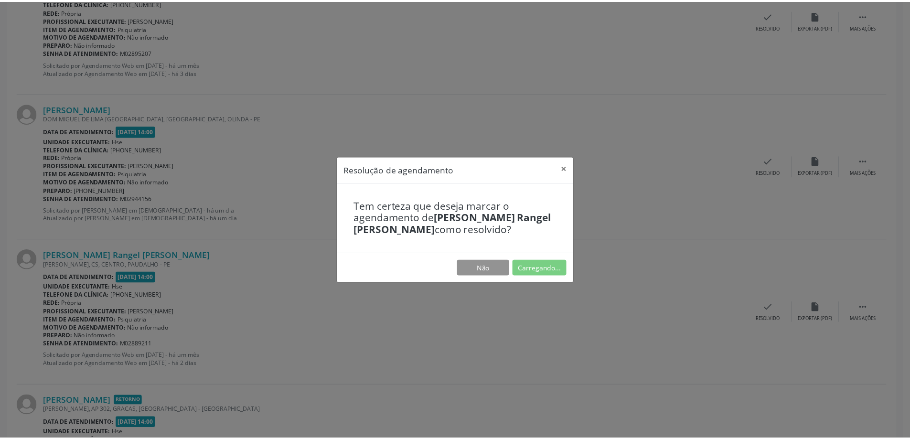
scroll to position [0, 0]
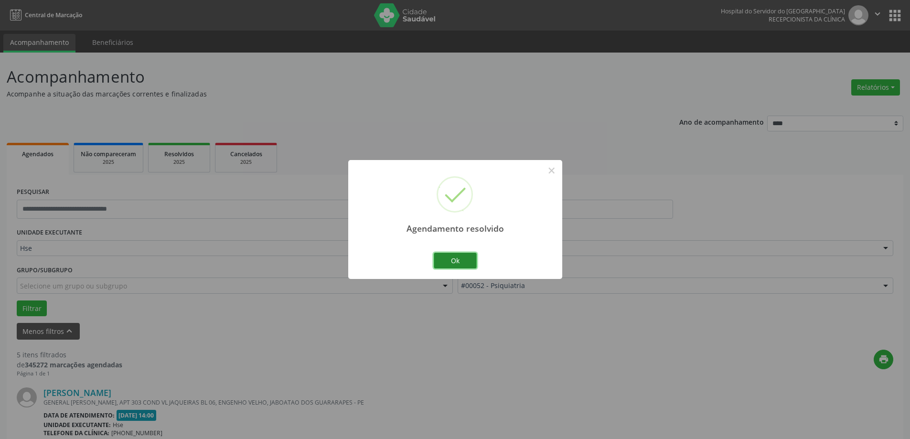
click at [445, 259] on button "Ok" at bounding box center [455, 261] width 43 height 16
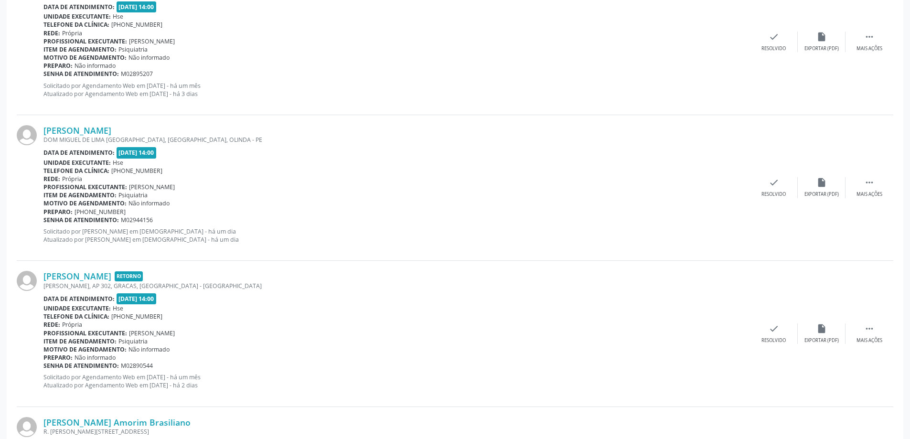
scroll to position [430, 0]
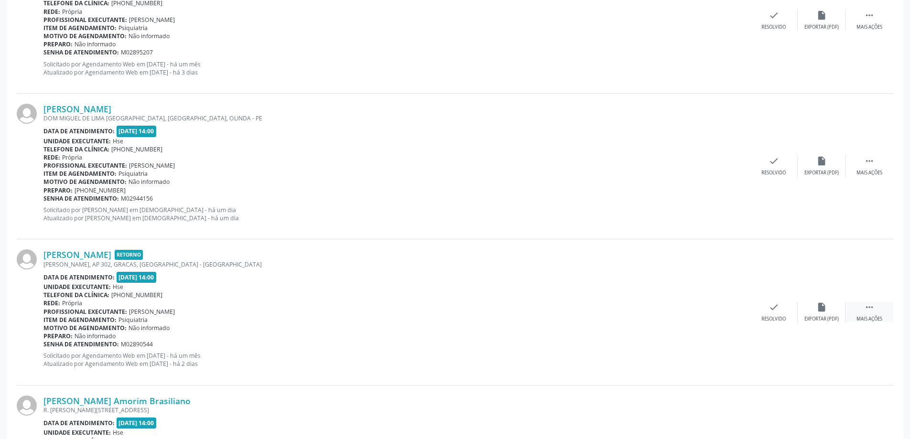
click at [876, 310] on div " Mais ações" at bounding box center [870, 312] width 48 height 21
click at [815, 313] on div "alarm_off Não compareceu" at bounding box center [822, 312] width 48 height 21
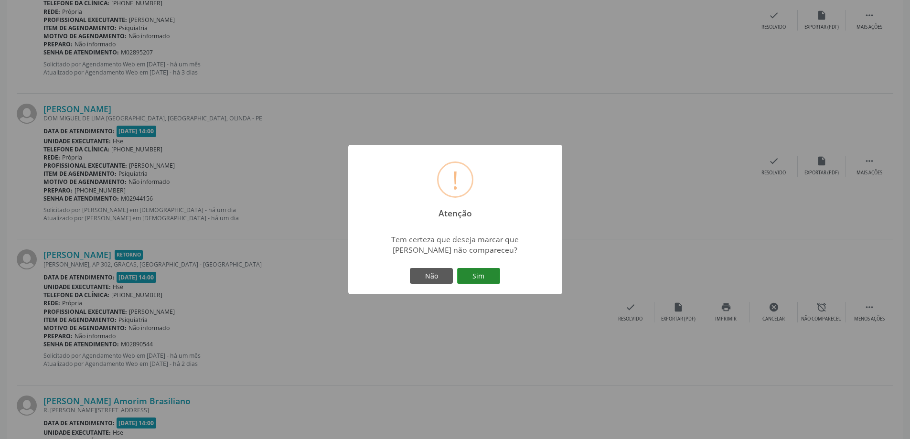
click at [494, 277] on button "Sim" at bounding box center [478, 276] width 43 height 16
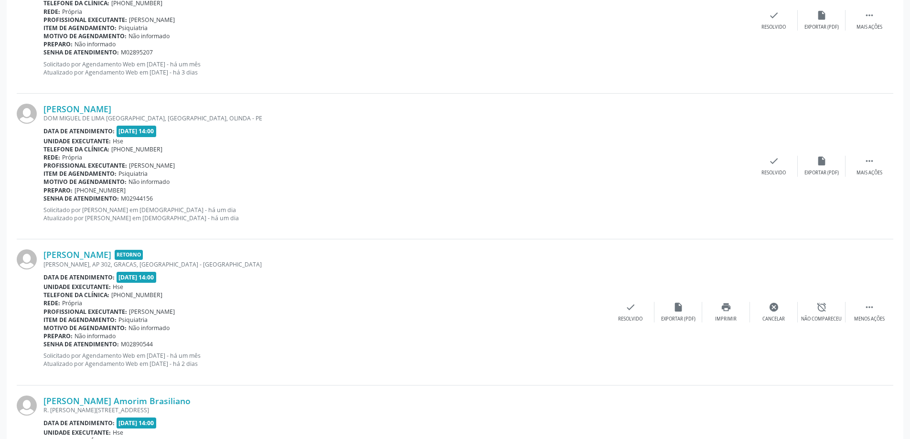
scroll to position [0, 0]
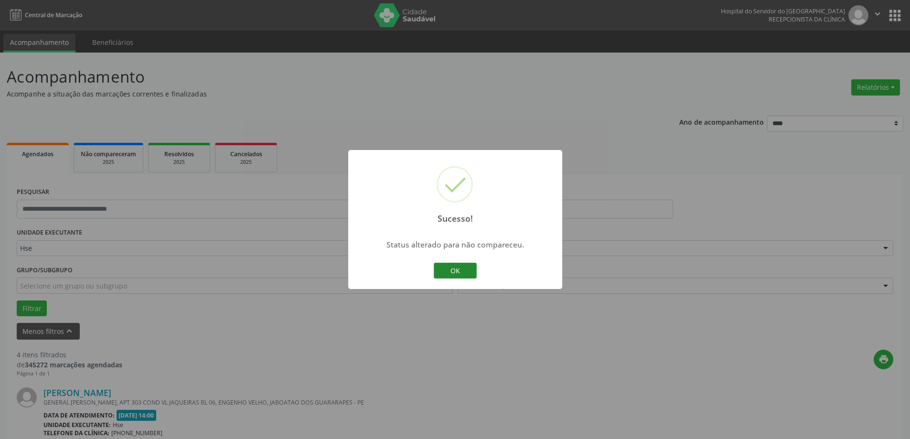
click at [444, 272] on button "OK" at bounding box center [455, 271] width 43 height 16
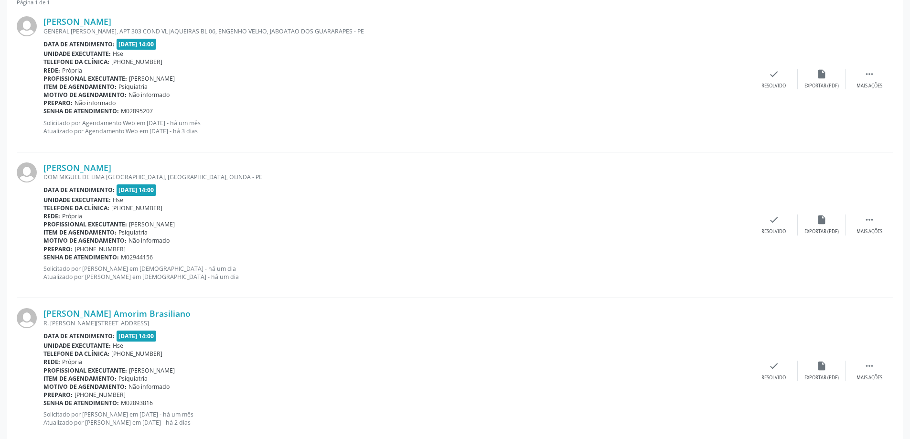
scroll to position [382, 0]
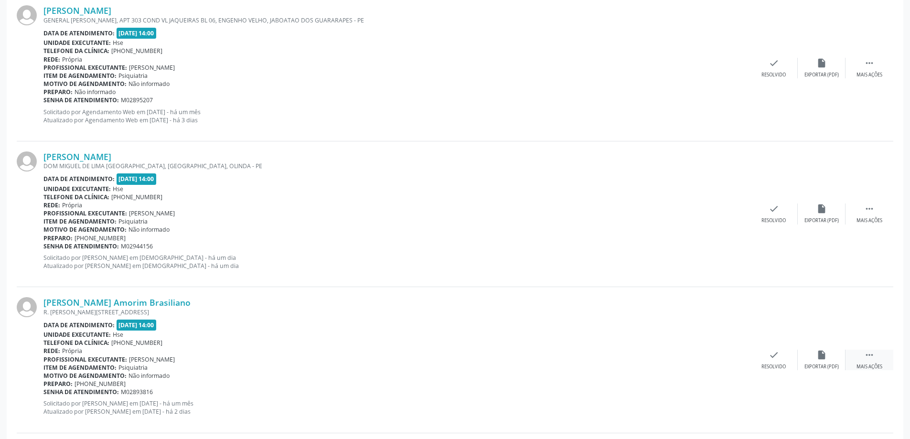
click at [867, 357] on icon "" at bounding box center [870, 355] width 11 height 11
click at [821, 355] on icon "alarm_off" at bounding box center [822, 355] width 11 height 11
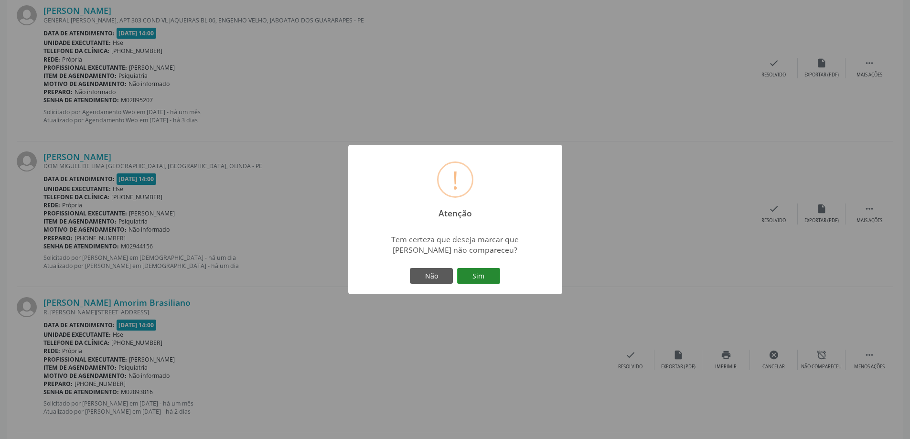
click at [485, 273] on button "Sim" at bounding box center [478, 276] width 43 height 16
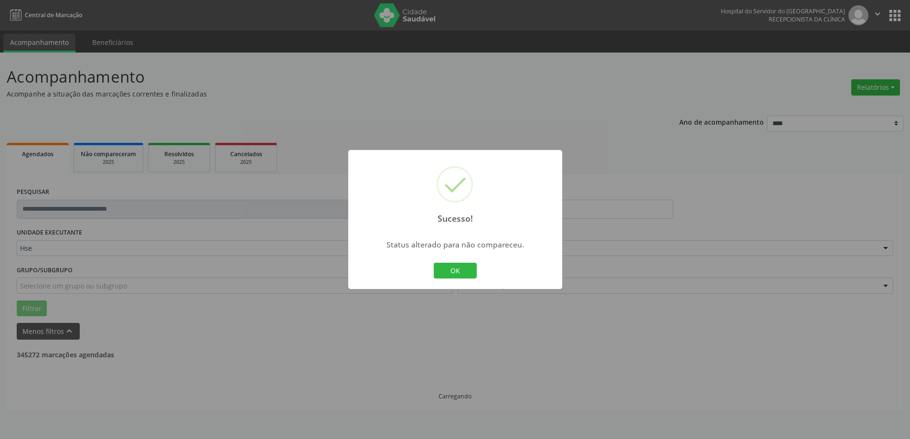
scroll to position [0, 0]
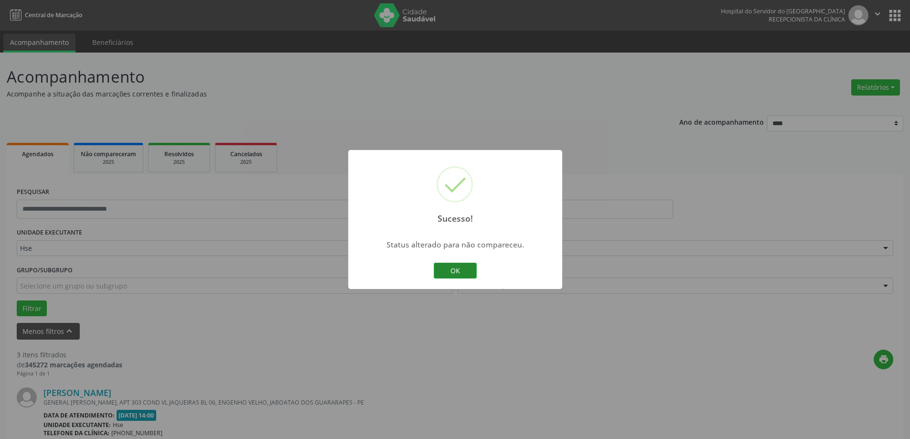
click at [460, 268] on button "OK" at bounding box center [455, 271] width 43 height 16
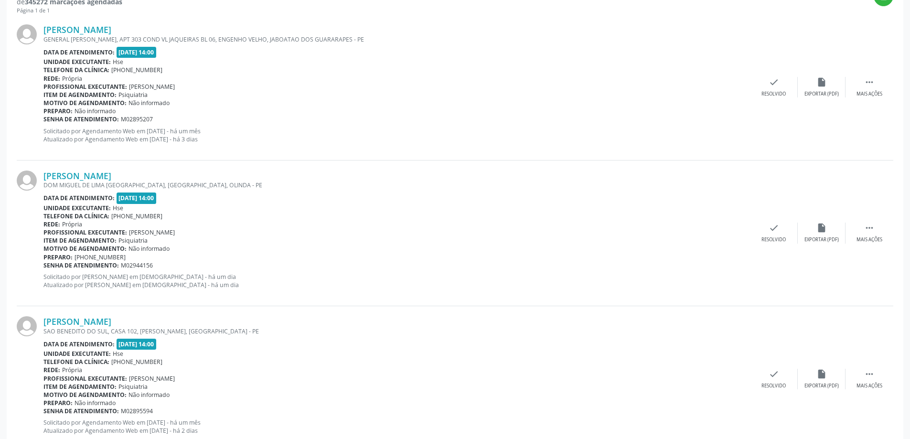
scroll to position [393, 0]
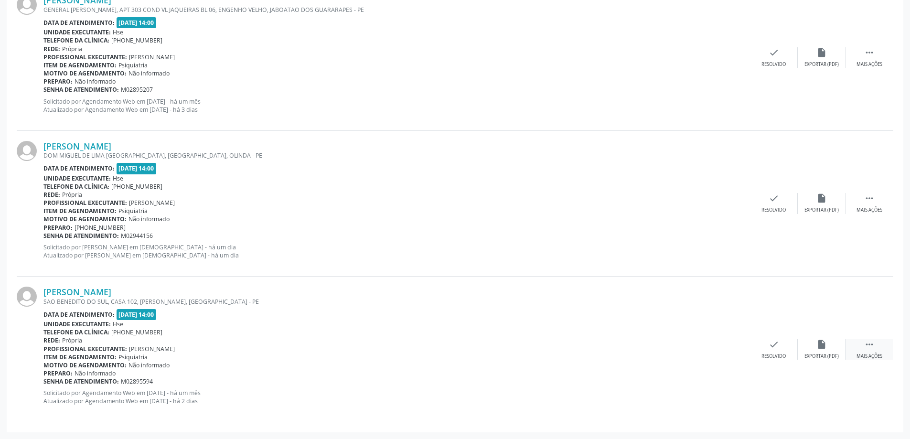
click at [859, 351] on div " Mais ações" at bounding box center [870, 349] width 48 height 21
click at [824, 344] on icon "alarm_off" at bounding box center [822, 344] width 11 height 11
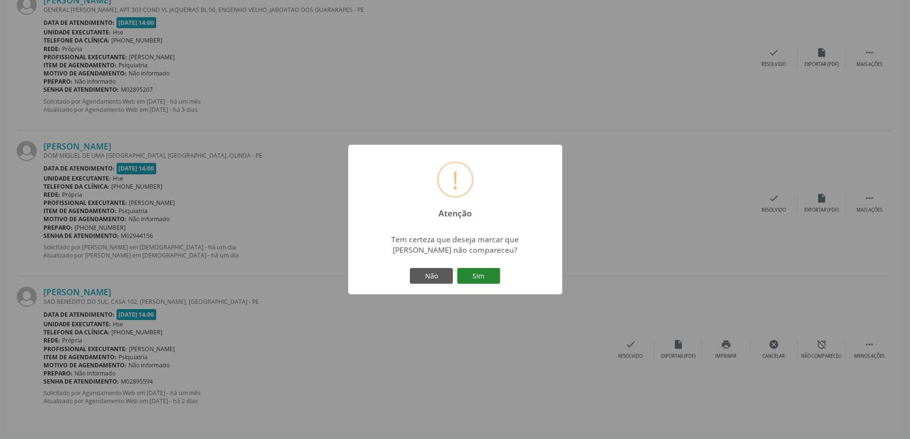
click at [482, 279] on button "Sim" at bounding box center [478, 276] width 43 height 16
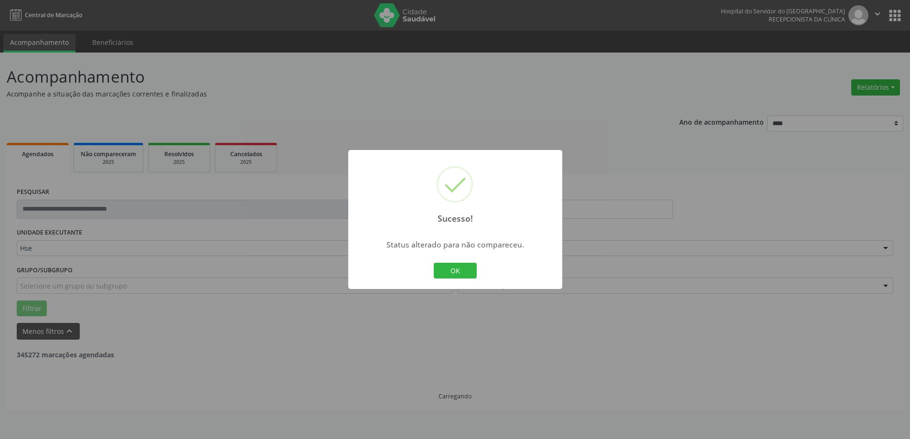
scroll to position [0, 0]
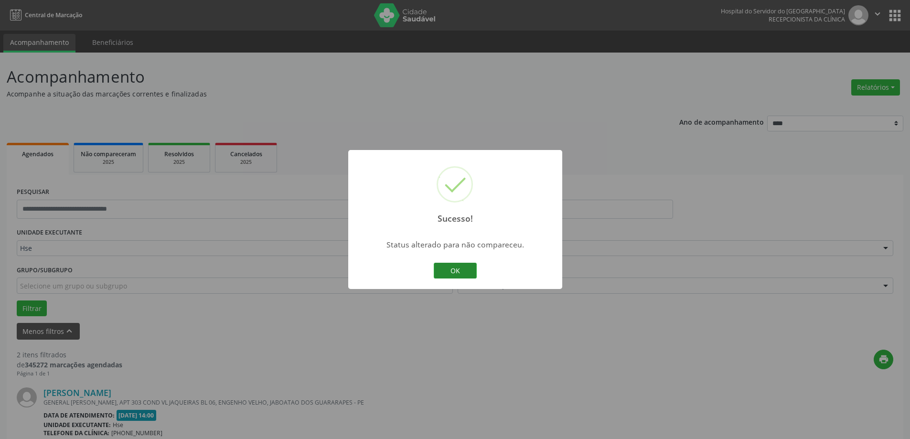
click at [458, 271] on button "OK" at bounding box center [455, 271] width 43 height 16
